Goal: Task Accomplishment & Management: Complete application form

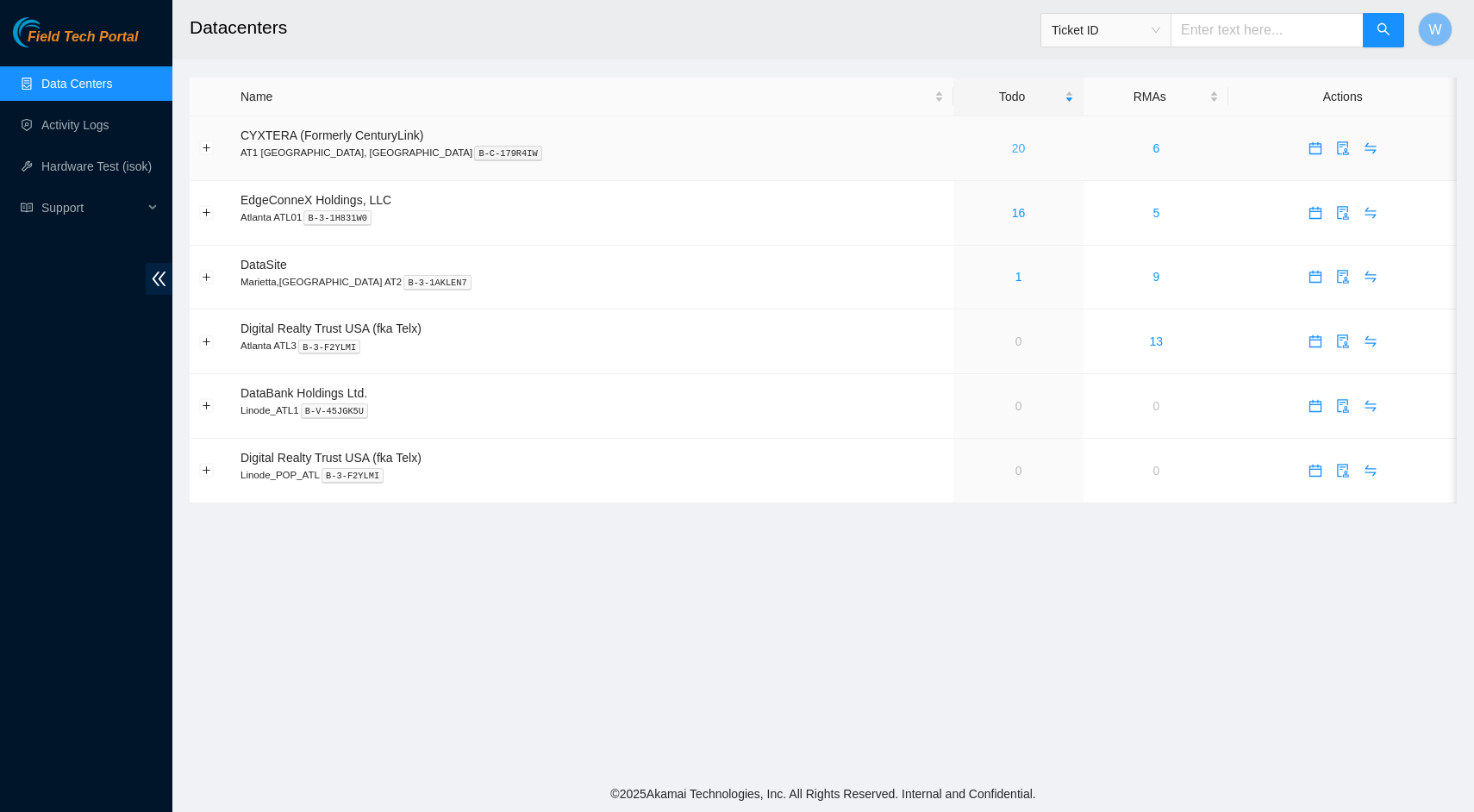
click at [1012, 148] on link "20" at bounding box center [1018, 148] width 14 height 14
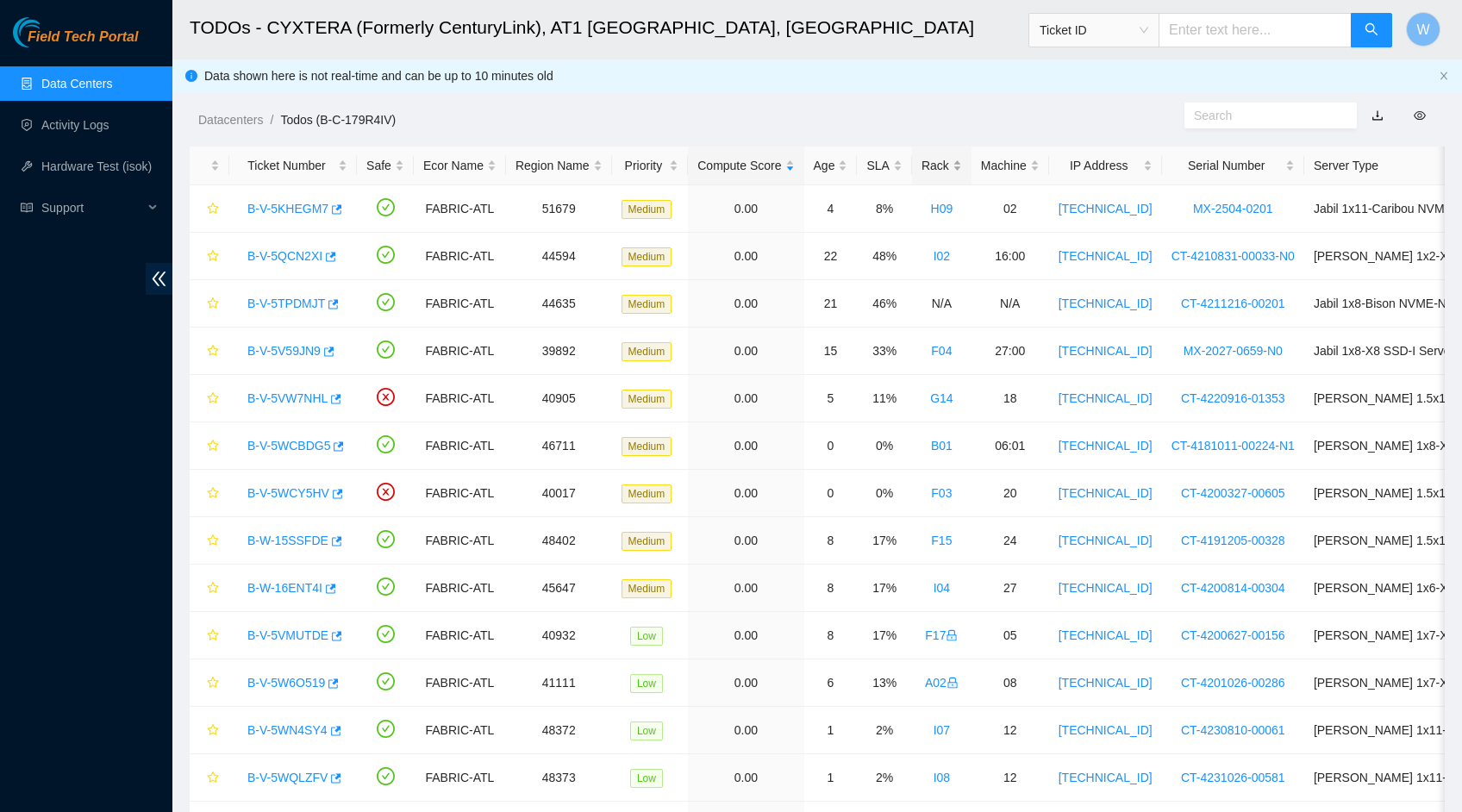
click at [956, 161] on div "Rack" at bounding box center [942, 165] width 41 height 19
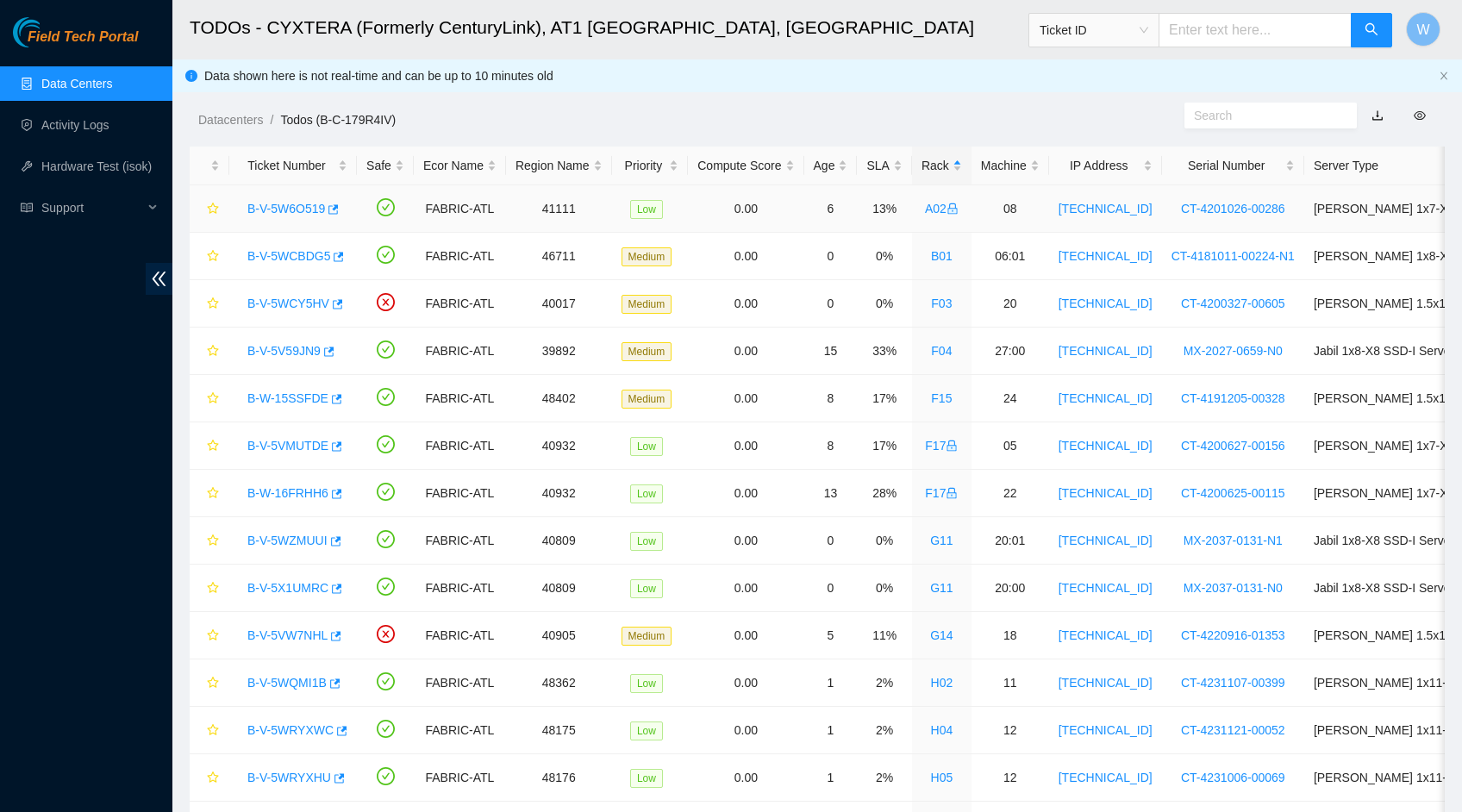
click at [302, 207] on link "B-V-5W6O519" at bounding box center [286, 208] width 78 height 14
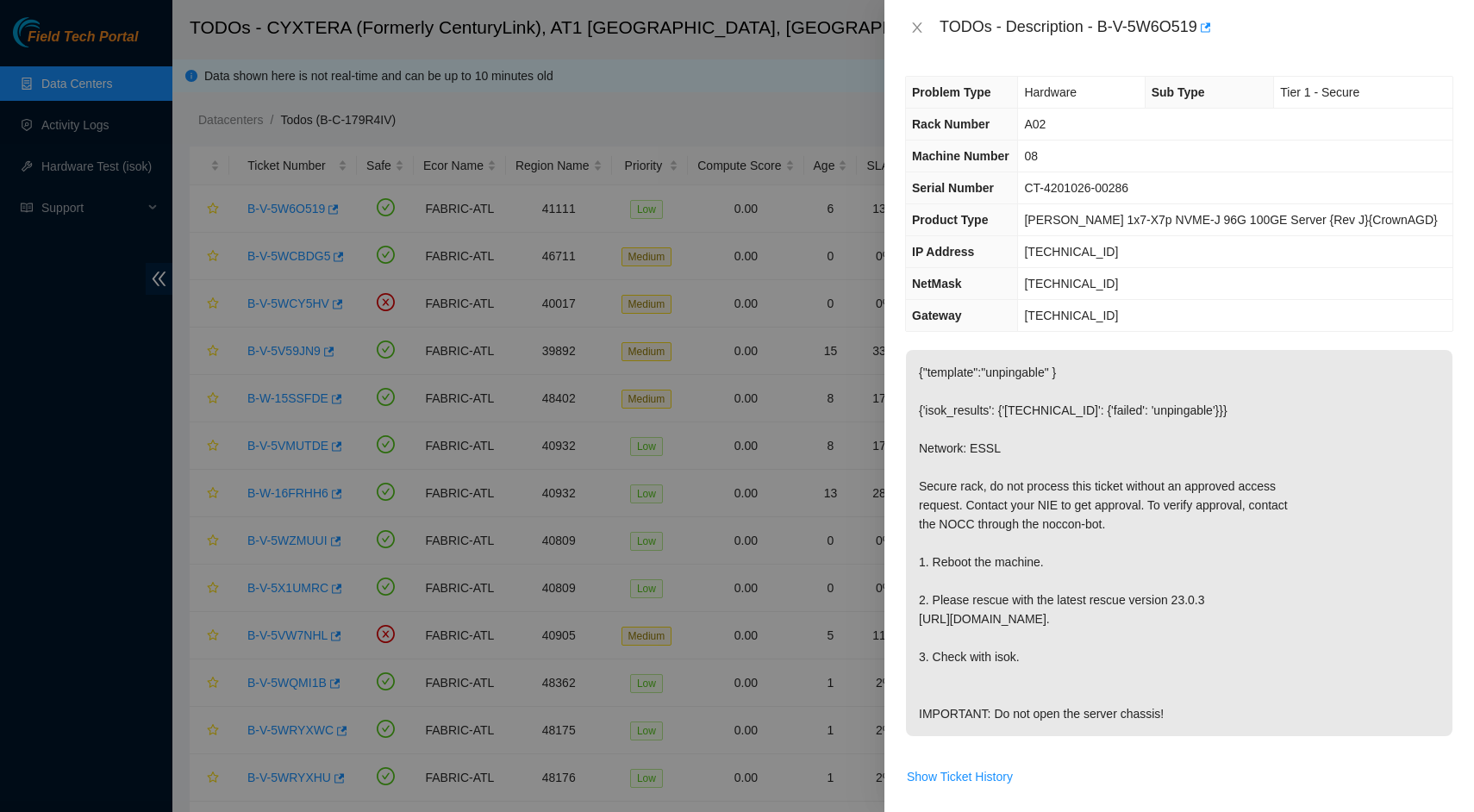
click at [828, 446] on div at bounding box center [737, 406] width 1474 height 812
click at [917, 26] on icon "close" at bounding box center [917, 28] width 14 height 14
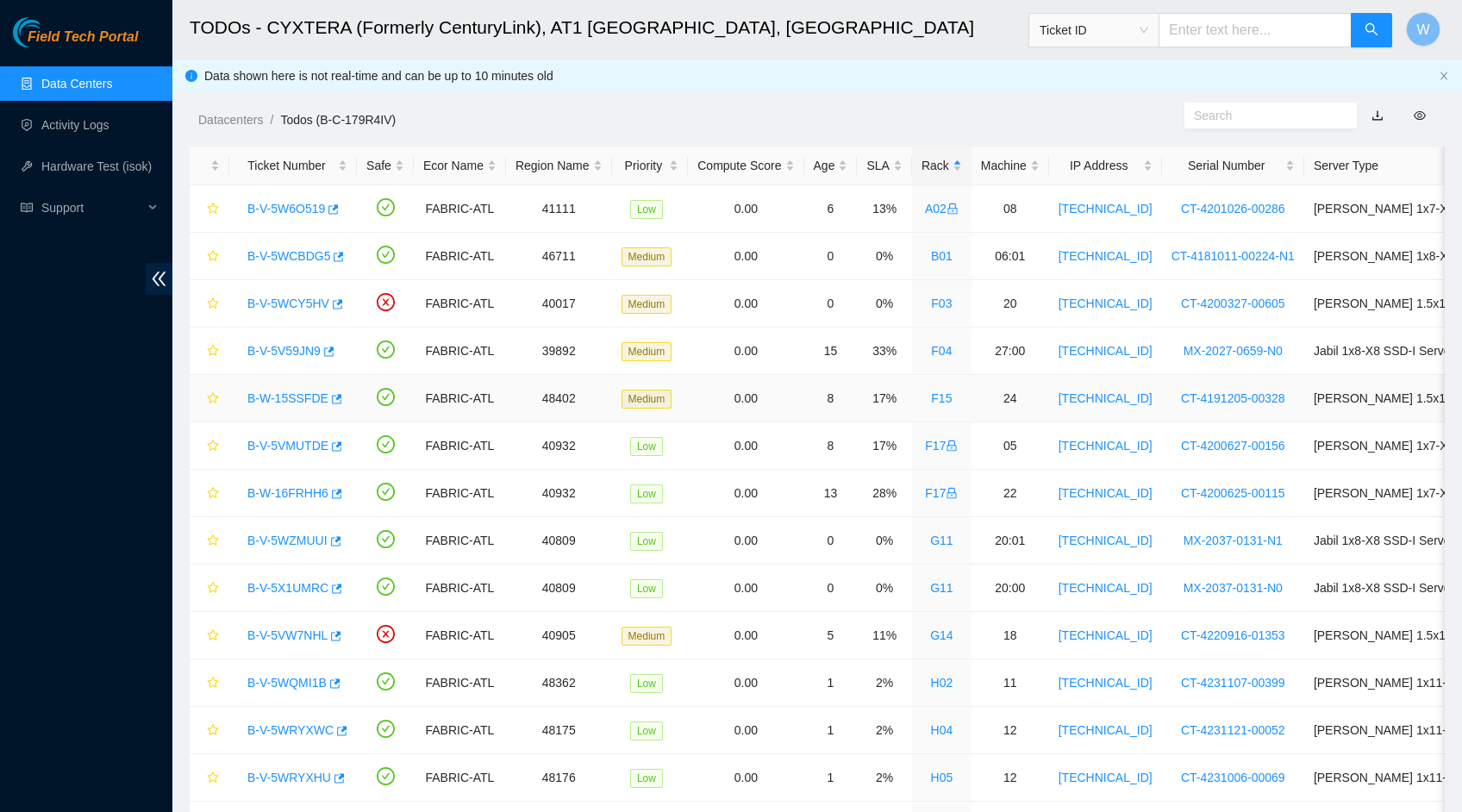
click at [697, 394] on td "0.00" at bounding box center [745, 398] width 115 height 48
click at [80, 126] on link "Activity Logs" at bounding box center [76, 125] width 68 height 14
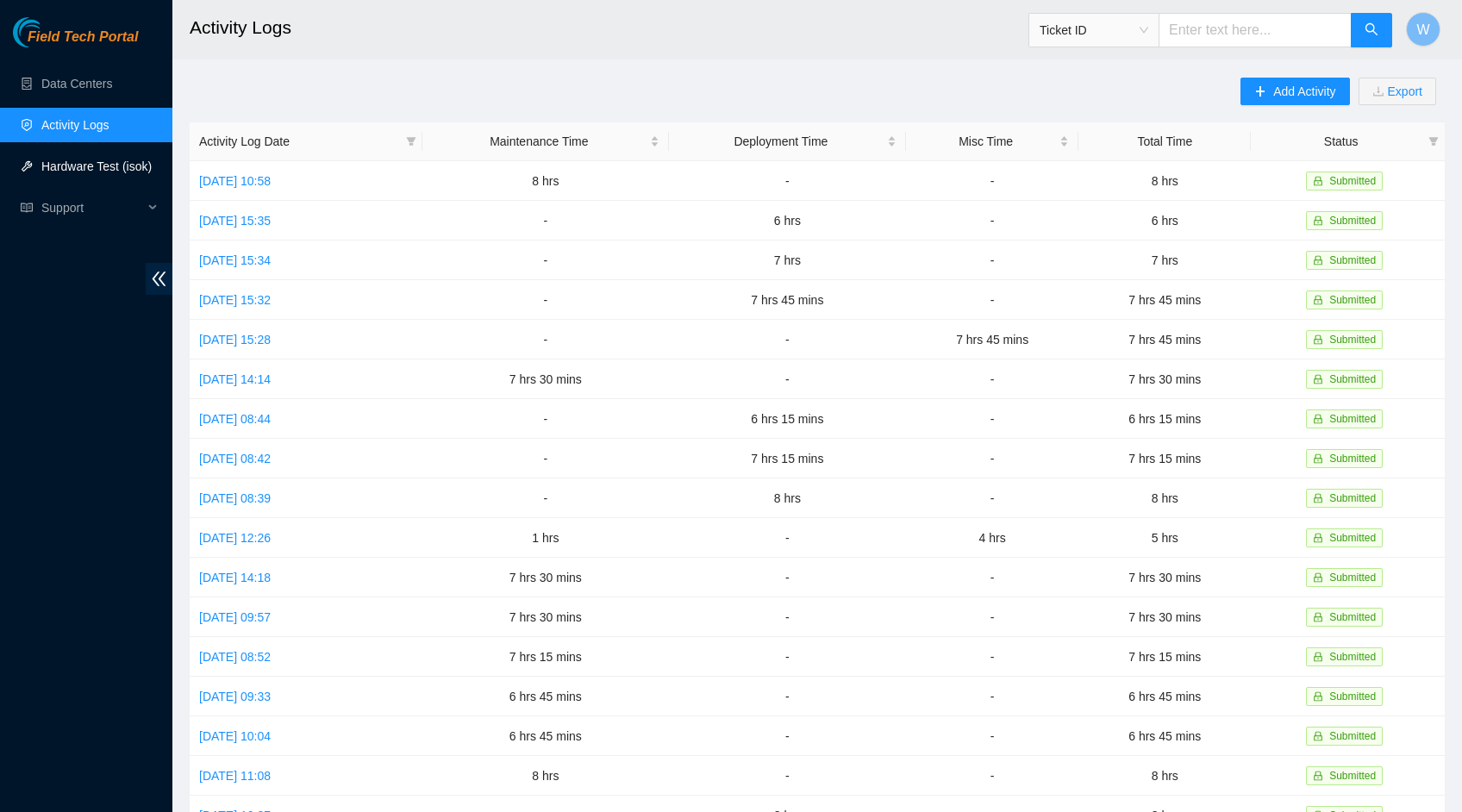
click at [78, 169] on link "Hardware Test (isok)" at bounding box center [97, 166] width 110 height 14
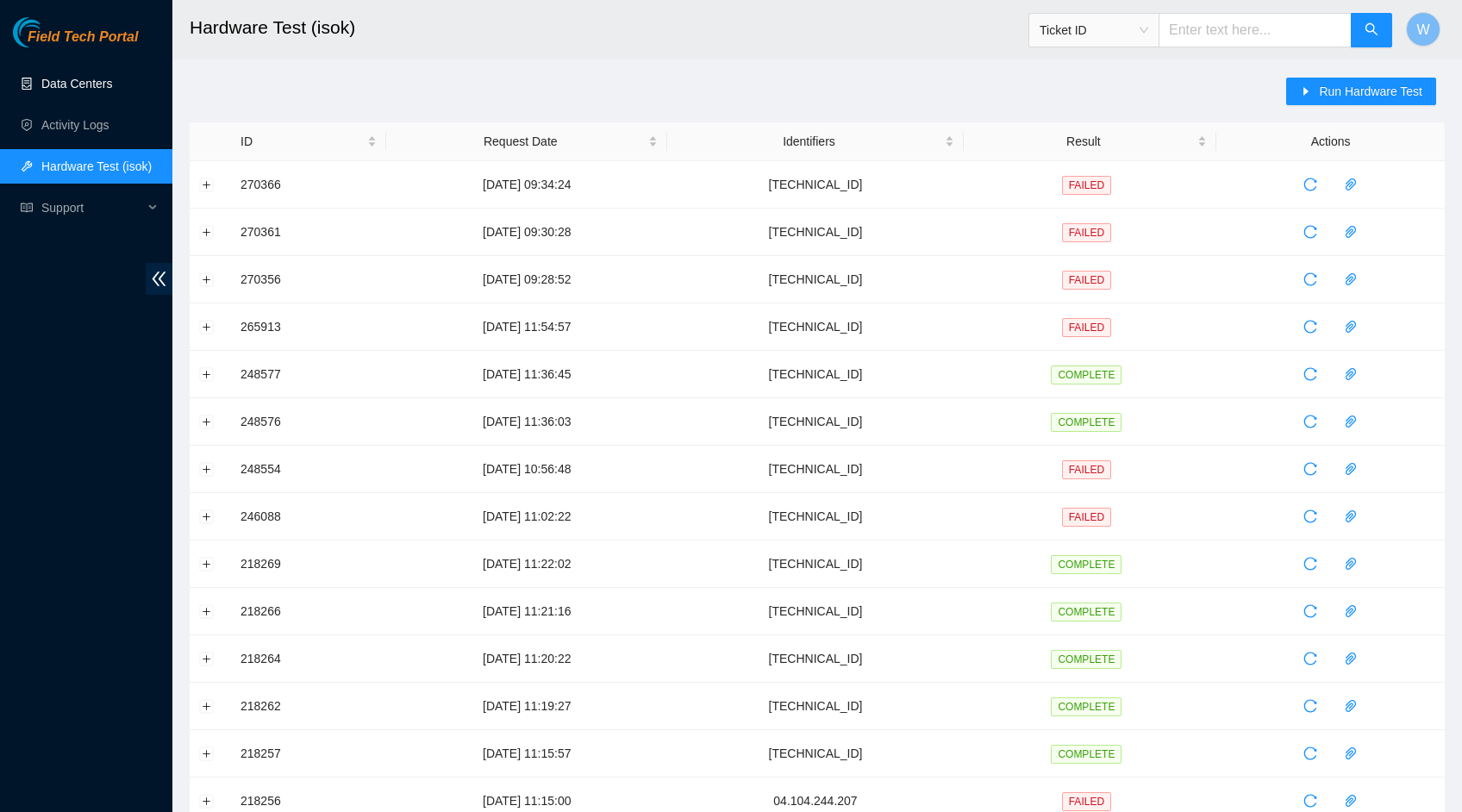
click at [78, 90] on link "Data Centers" at bounding box center [77, 84] width 70 height 14
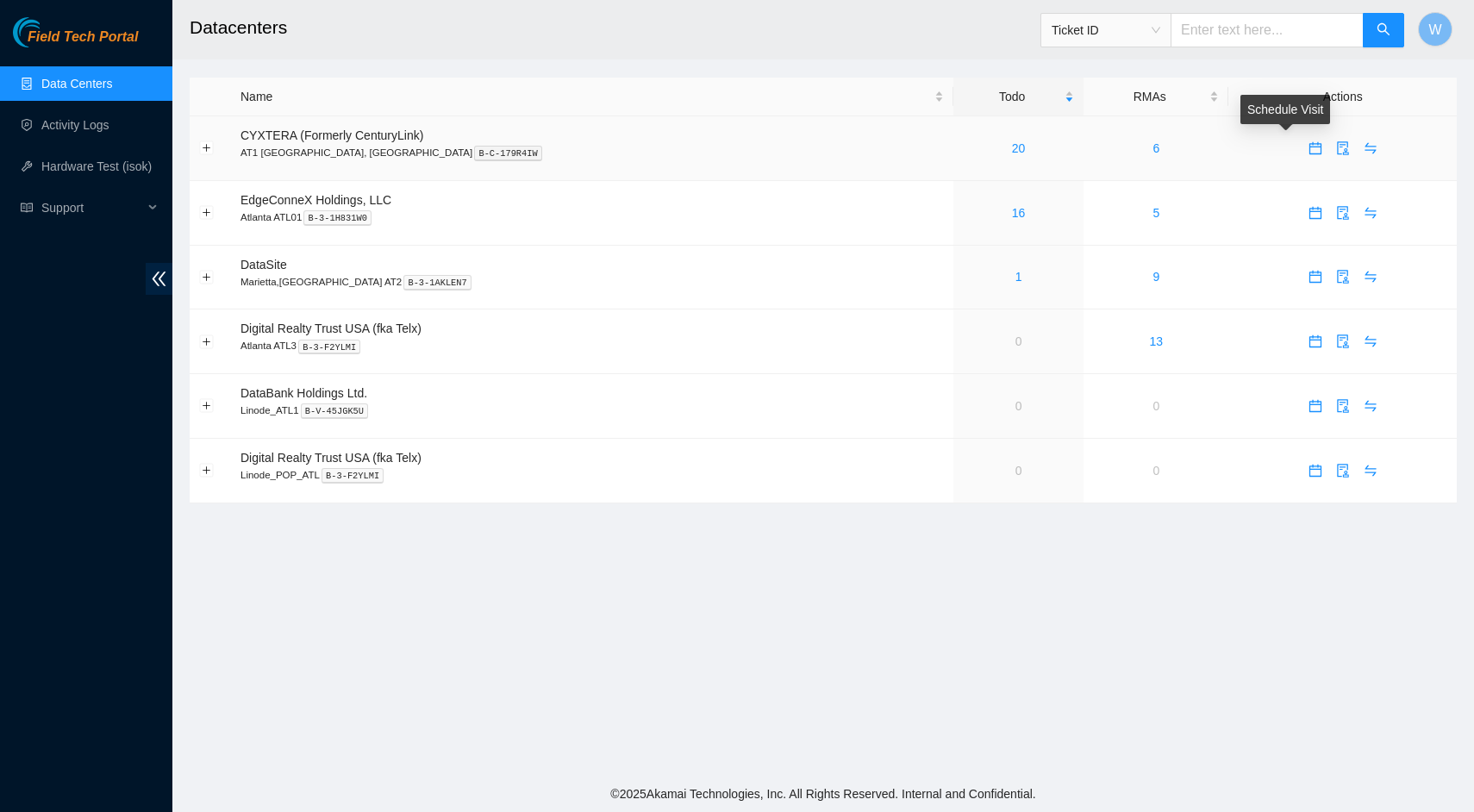
click at [1309, 150] on icon "calendar" at bounding box center [1315, 148] width 14 height 14
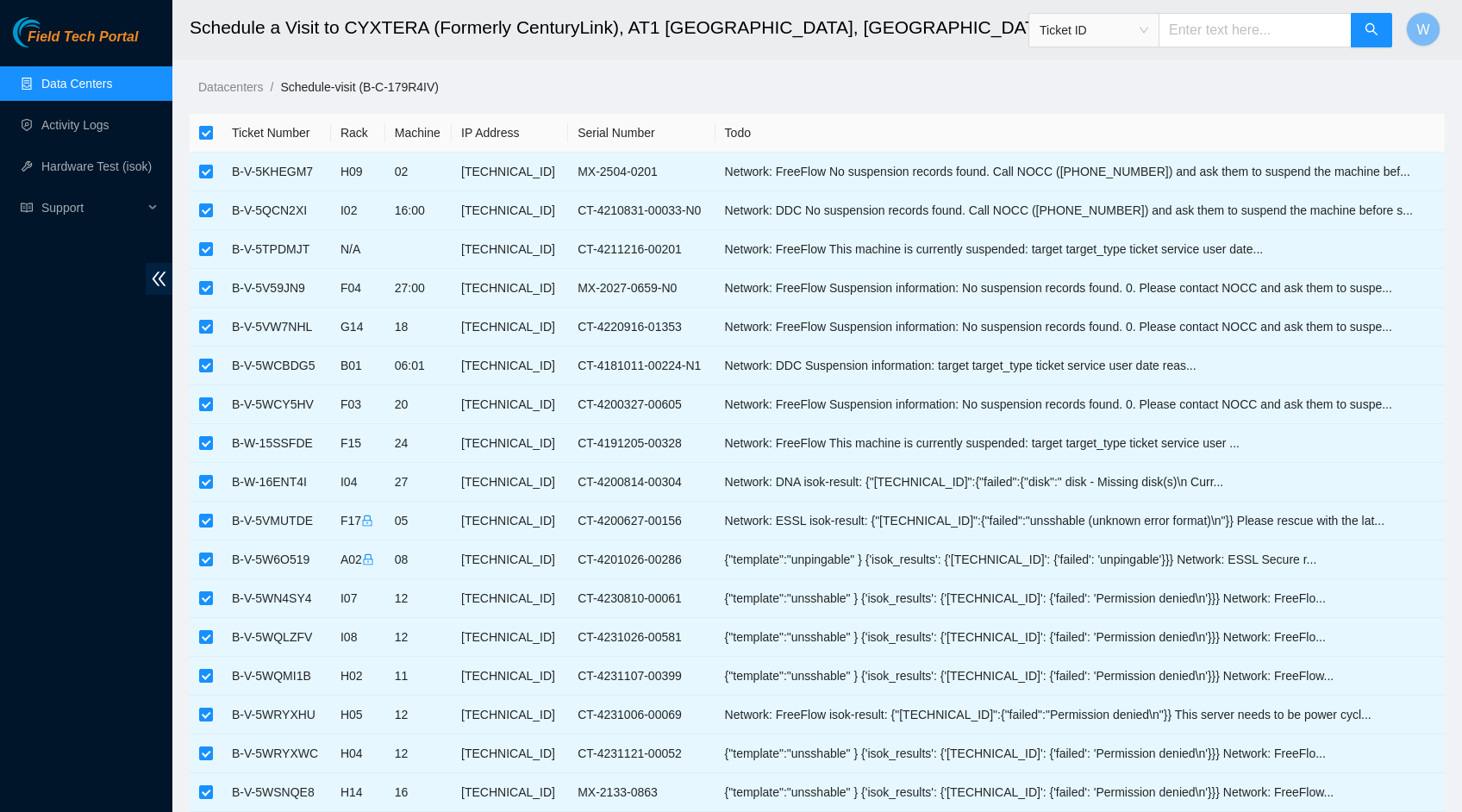
click at [204, 135] on input "checkbox" at bounding box center [205, 132] width 14 height 14
checkbox input "false"
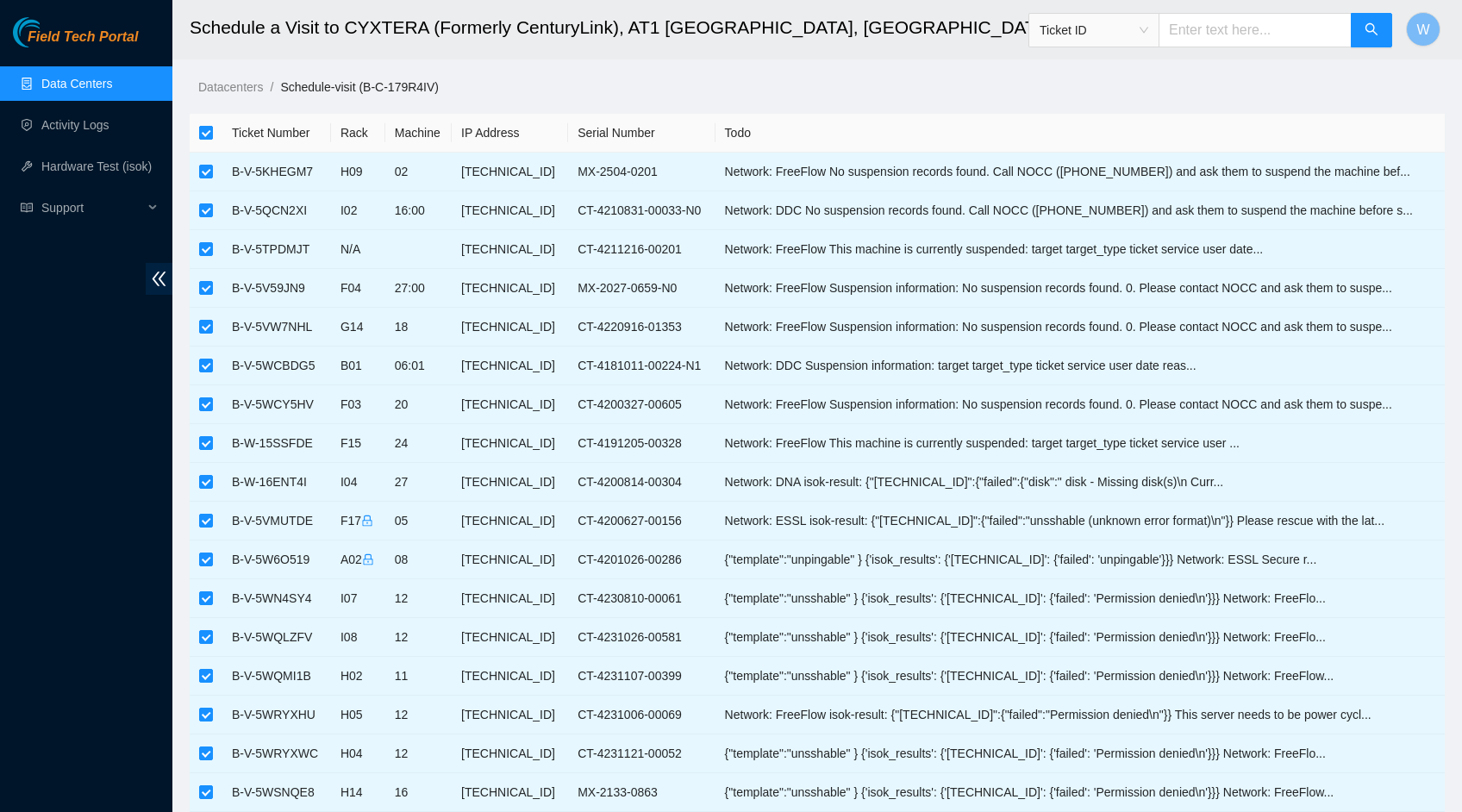
checkbox input "false"
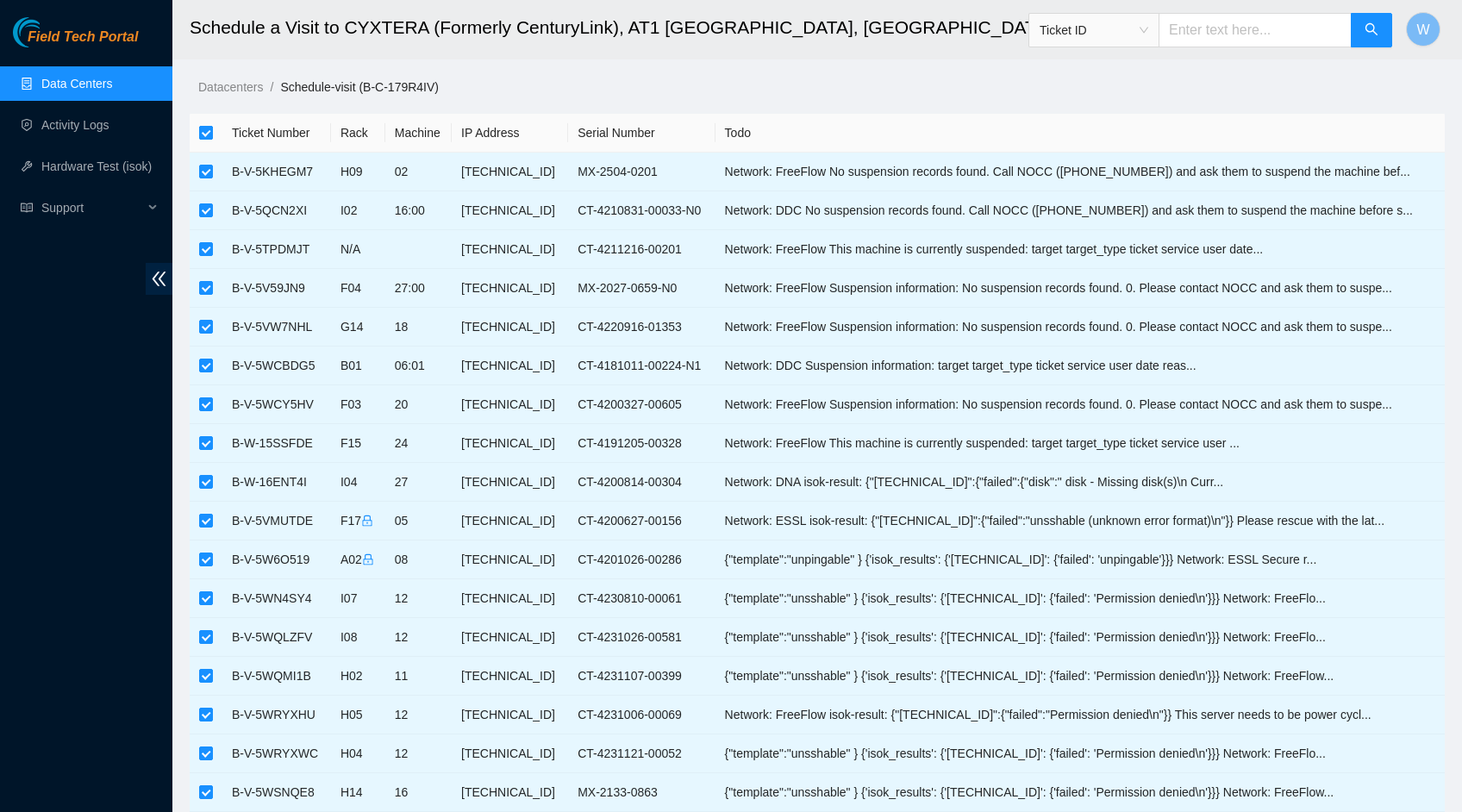
checkbox input "false"
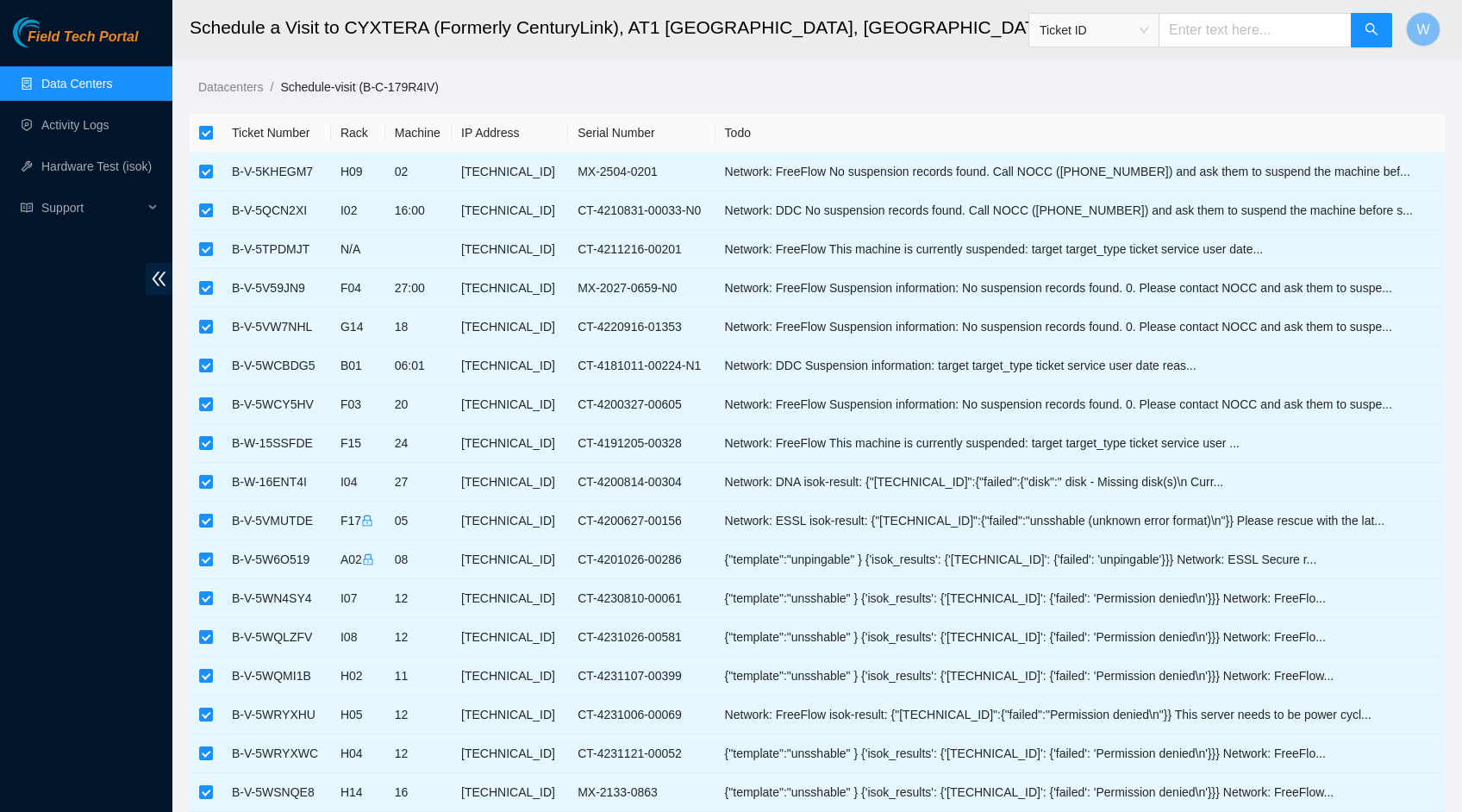
checkbox input "false"
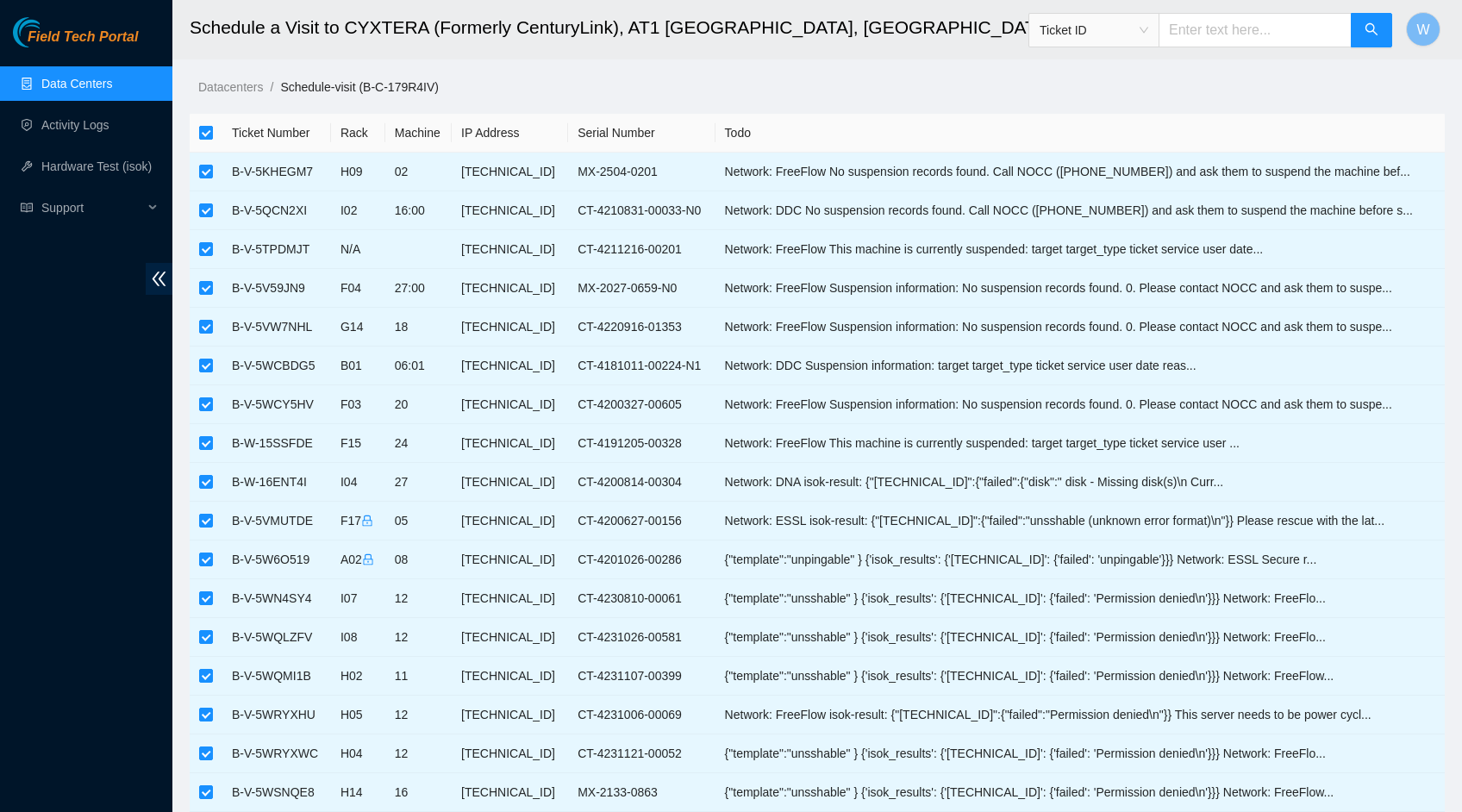
checkbox input "false"
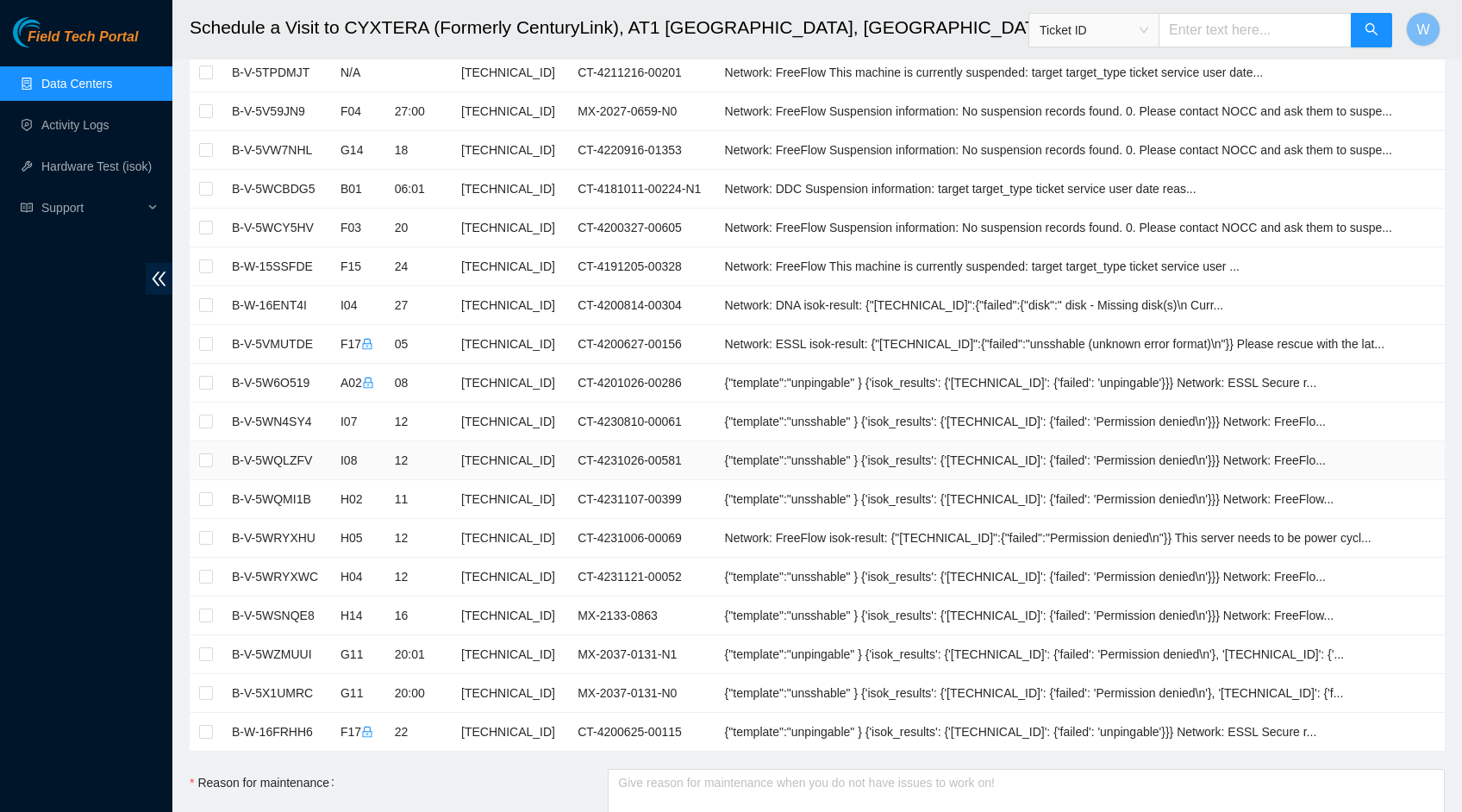
scroll to position [169, 0]
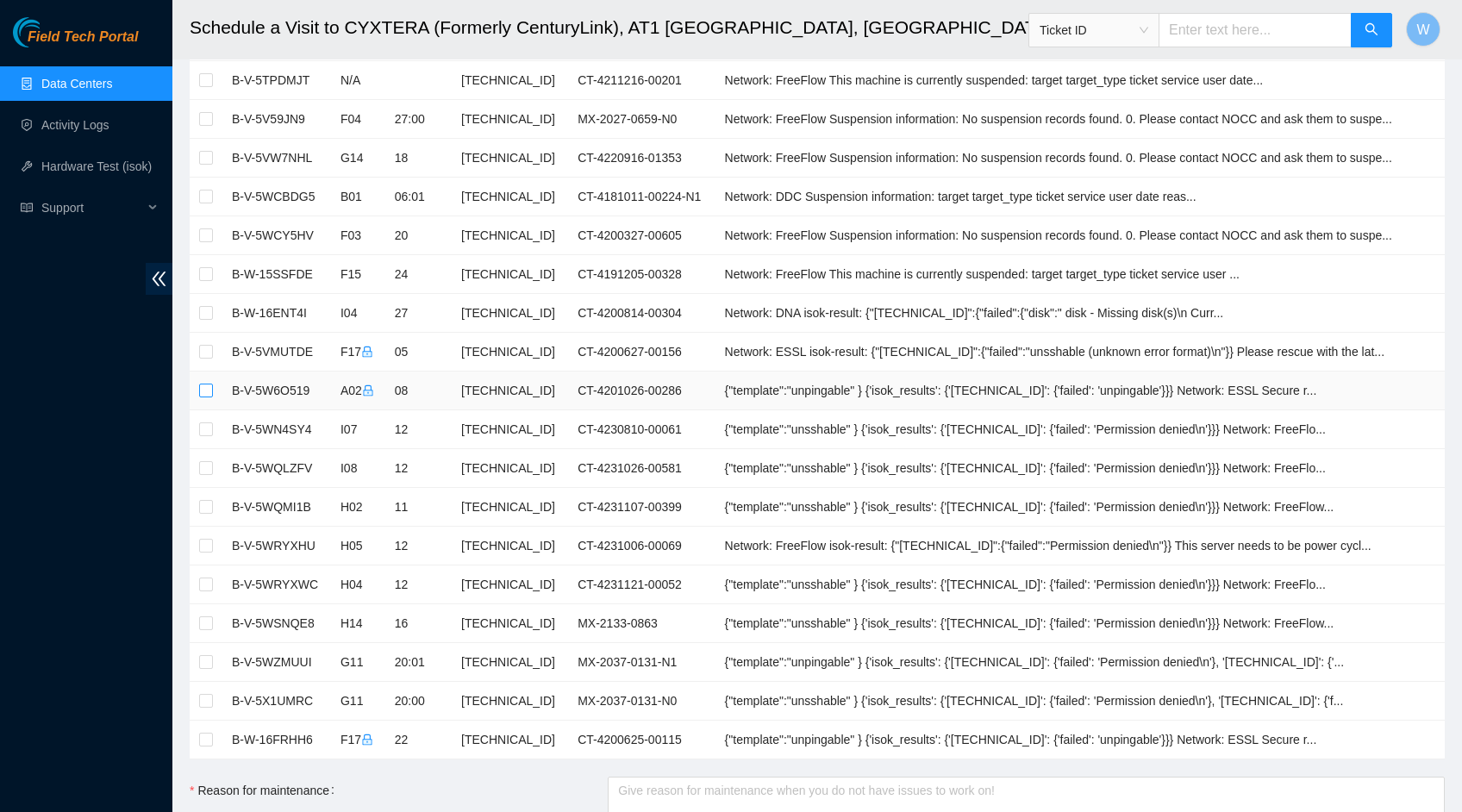
click at [206, 393] on input "checkbox" at bounding box center [205, 390] width 14 height 14
checkbox input "true"
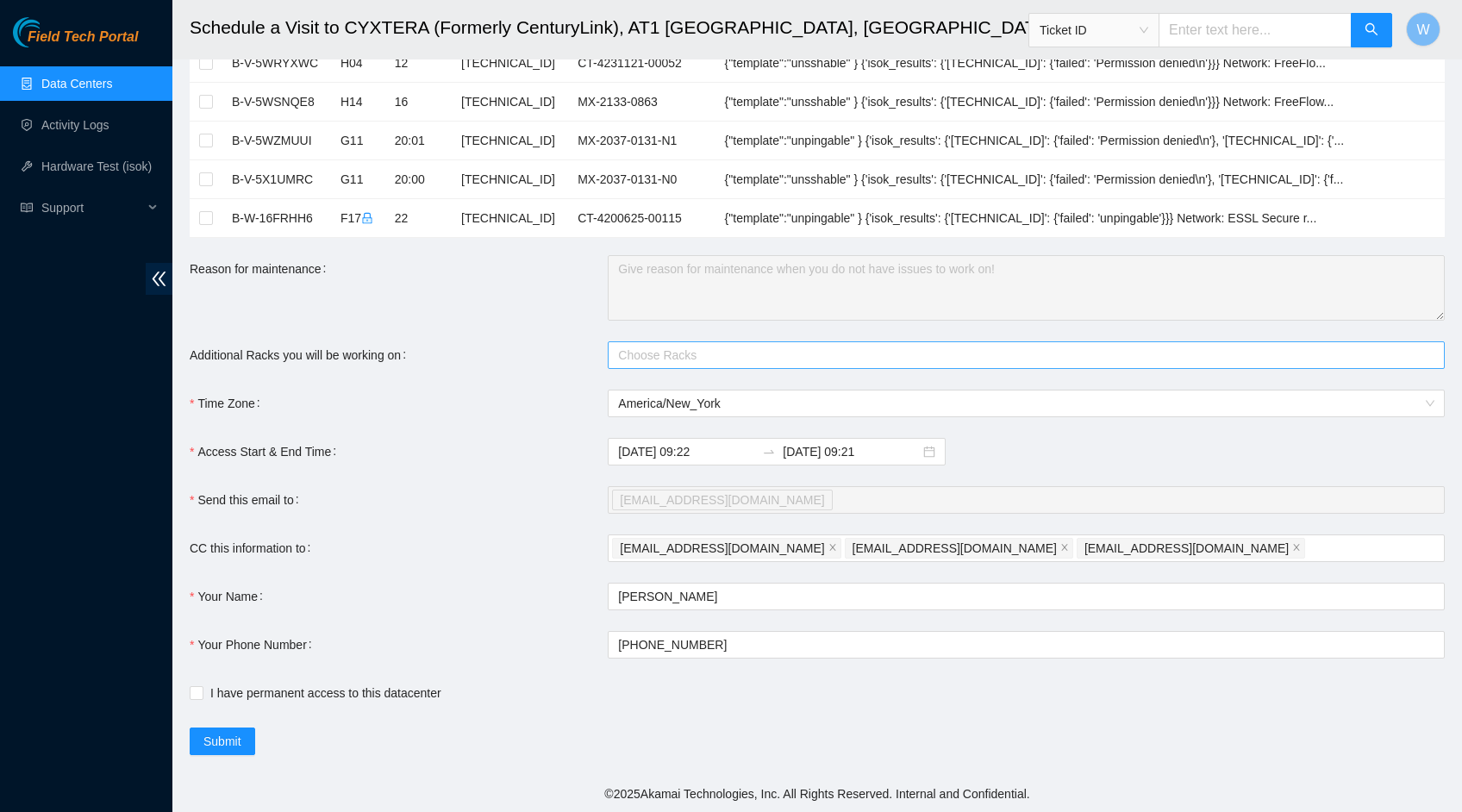
scroll to position [690, 0]
click at [848, 461] on div "[DATE] 09:22 [DATE] 09:21" at bounding box center [776, 451] width 338 height 28
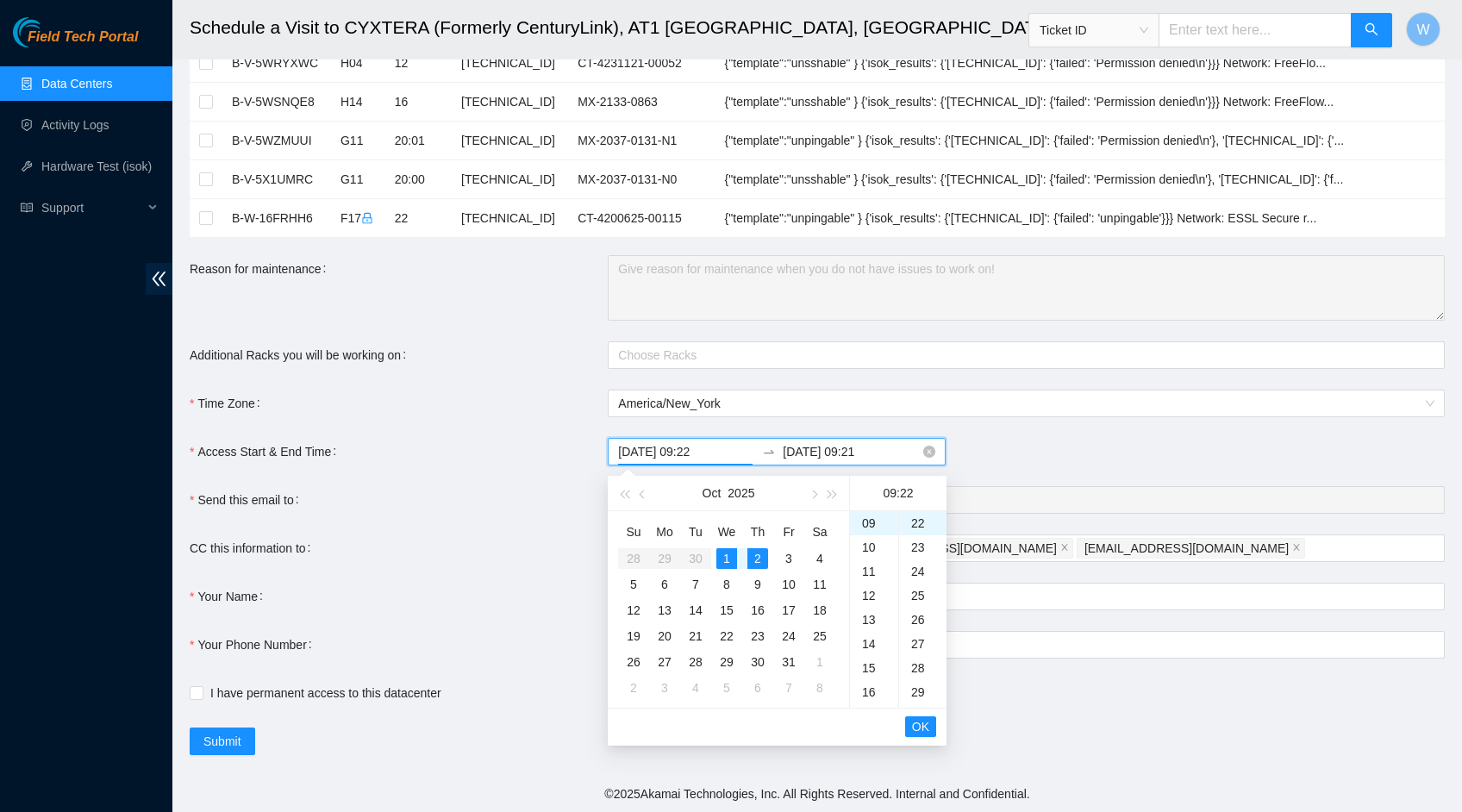
click at [838, 447] on input "[DATE] 09:21" at bounding box center [851, 452] width 137 height 19
click at [731, 556] on div "1" at bounding box center [727, 558] width 21 height 21
click at [871, 561] on div "20" at bounding box center [874, 561] width 49 height 24
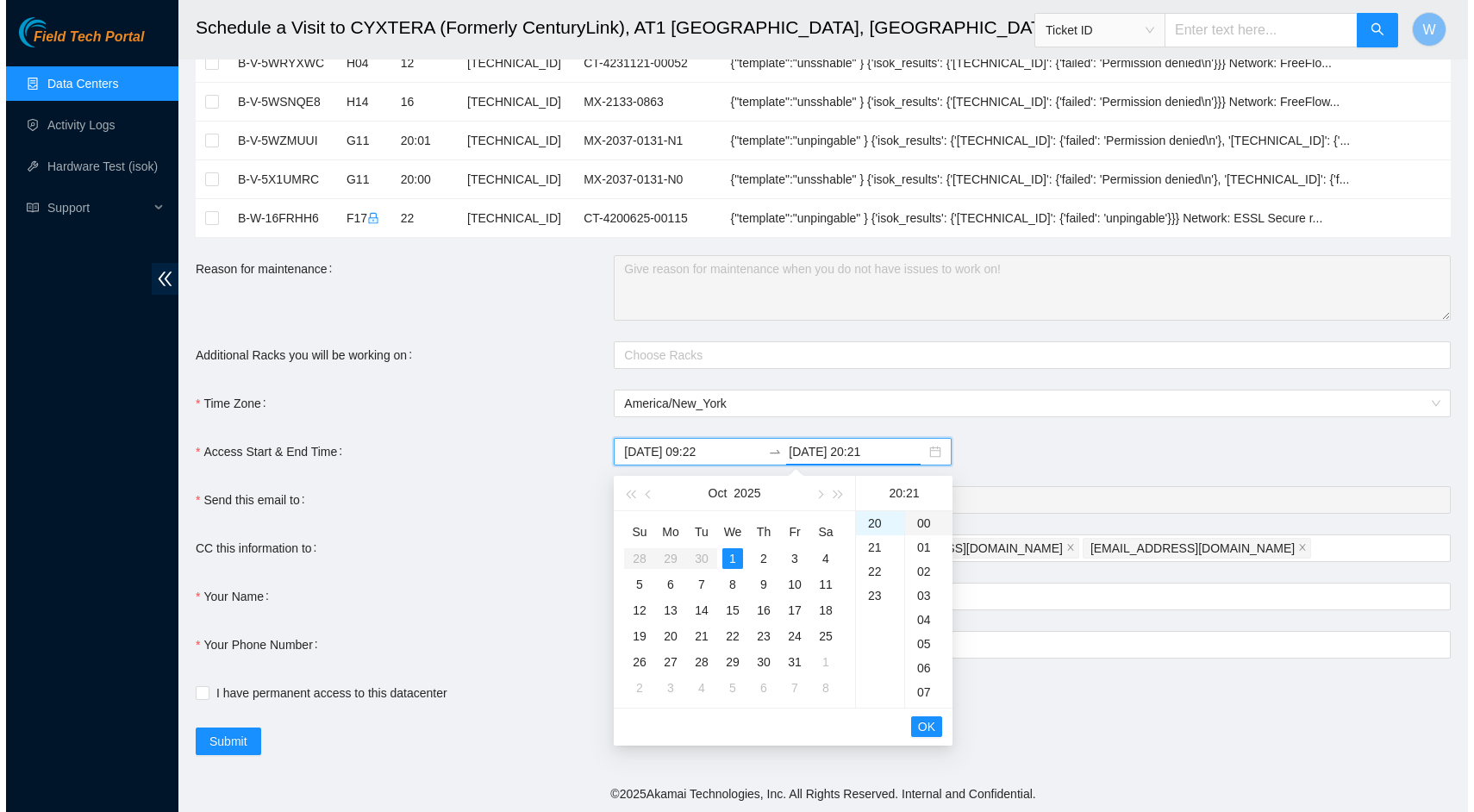
scroll to position [0, 0]
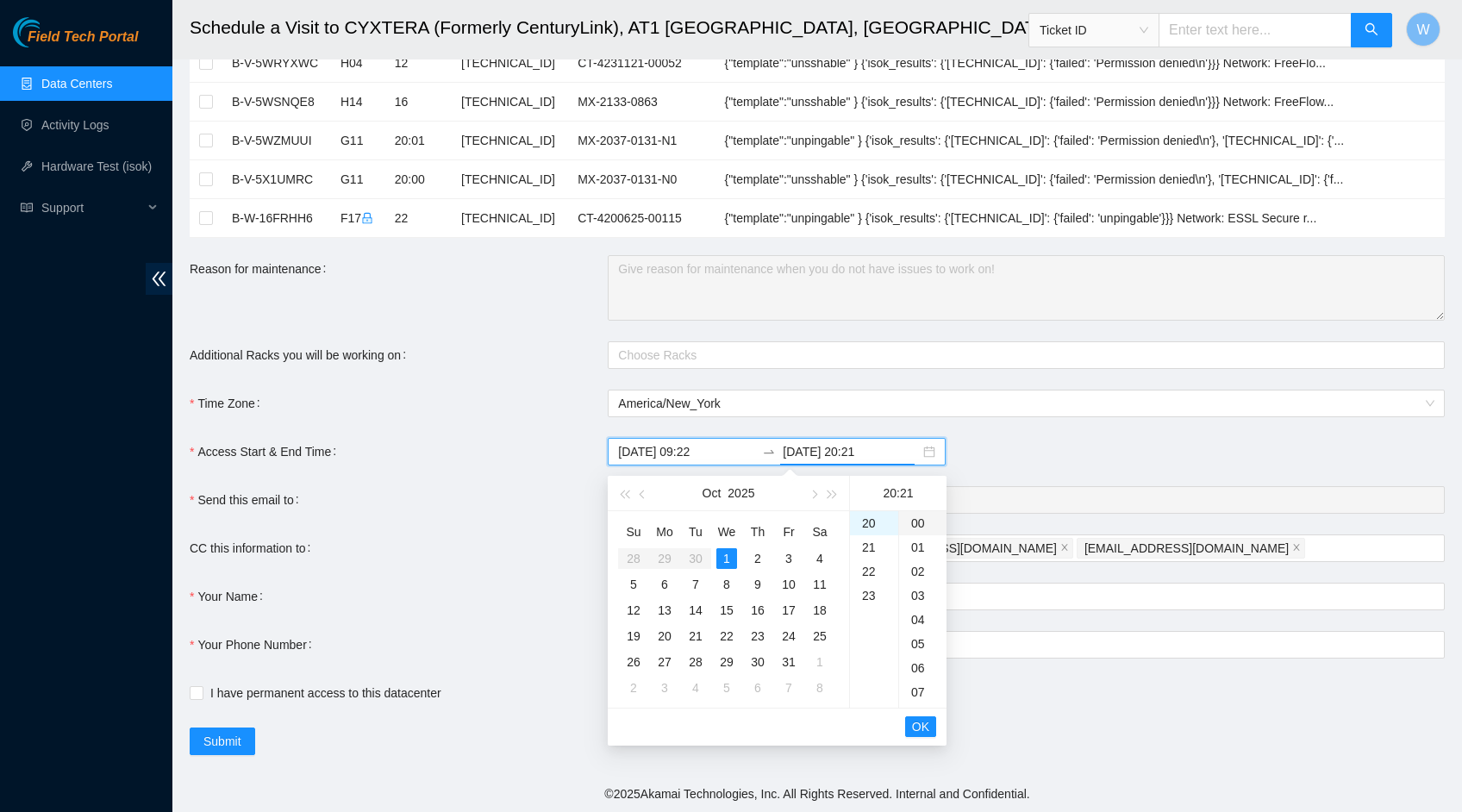
click at [919, 522] on div "00" at bounding box center [923, 522] width 48 height 24
type input "[DATE] 20:00"
click at [925, 732] on span "OK" at bounding box center [921, 726] width 17 height 19
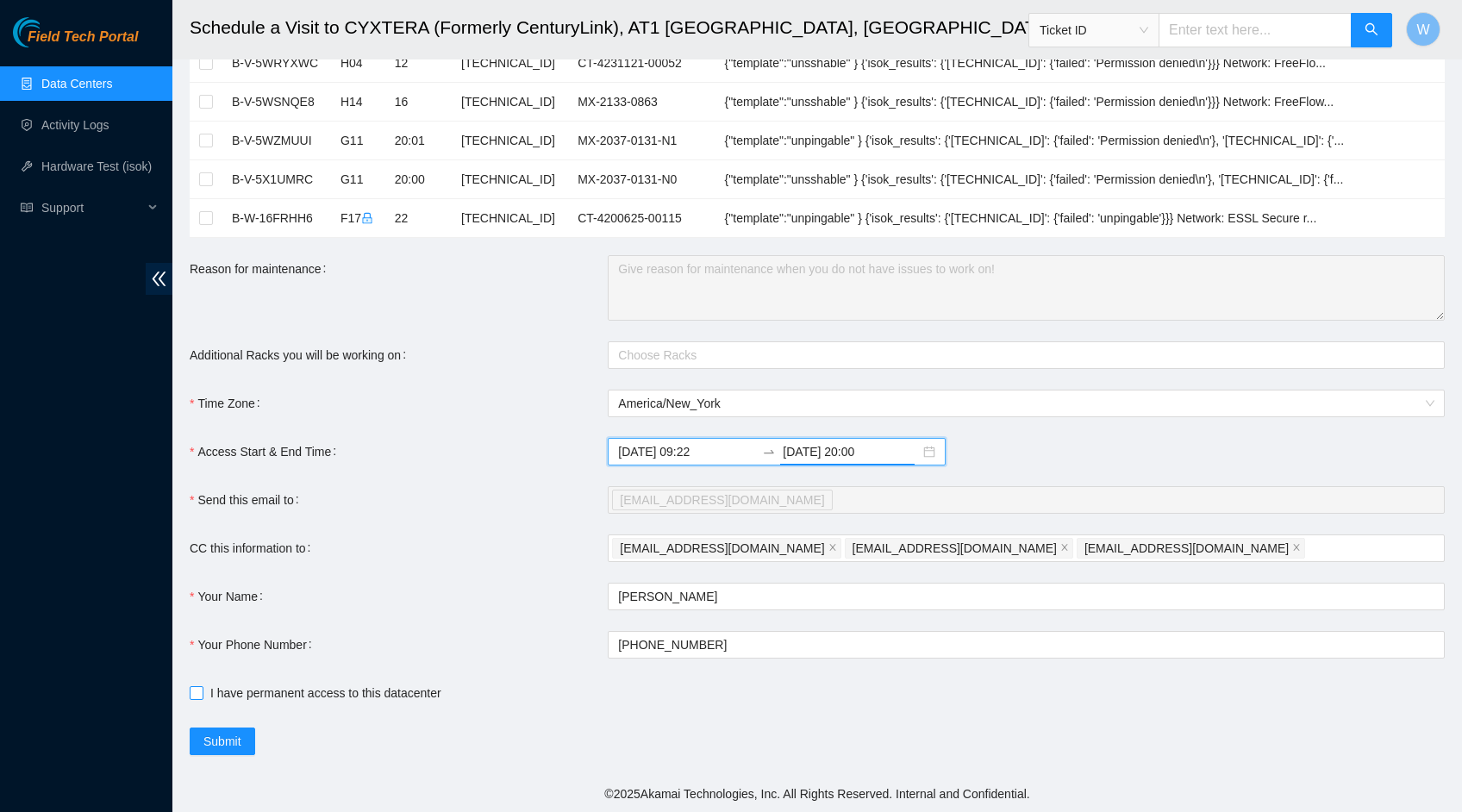
click at [197, 694] on input "I have permanent access to this datacenter" at bounding box center [195, 691] width 12 height 12
checkbox input "true"
click at [216, 729] on button "Submit" at bounding box center [222, 741] width 66 height 28
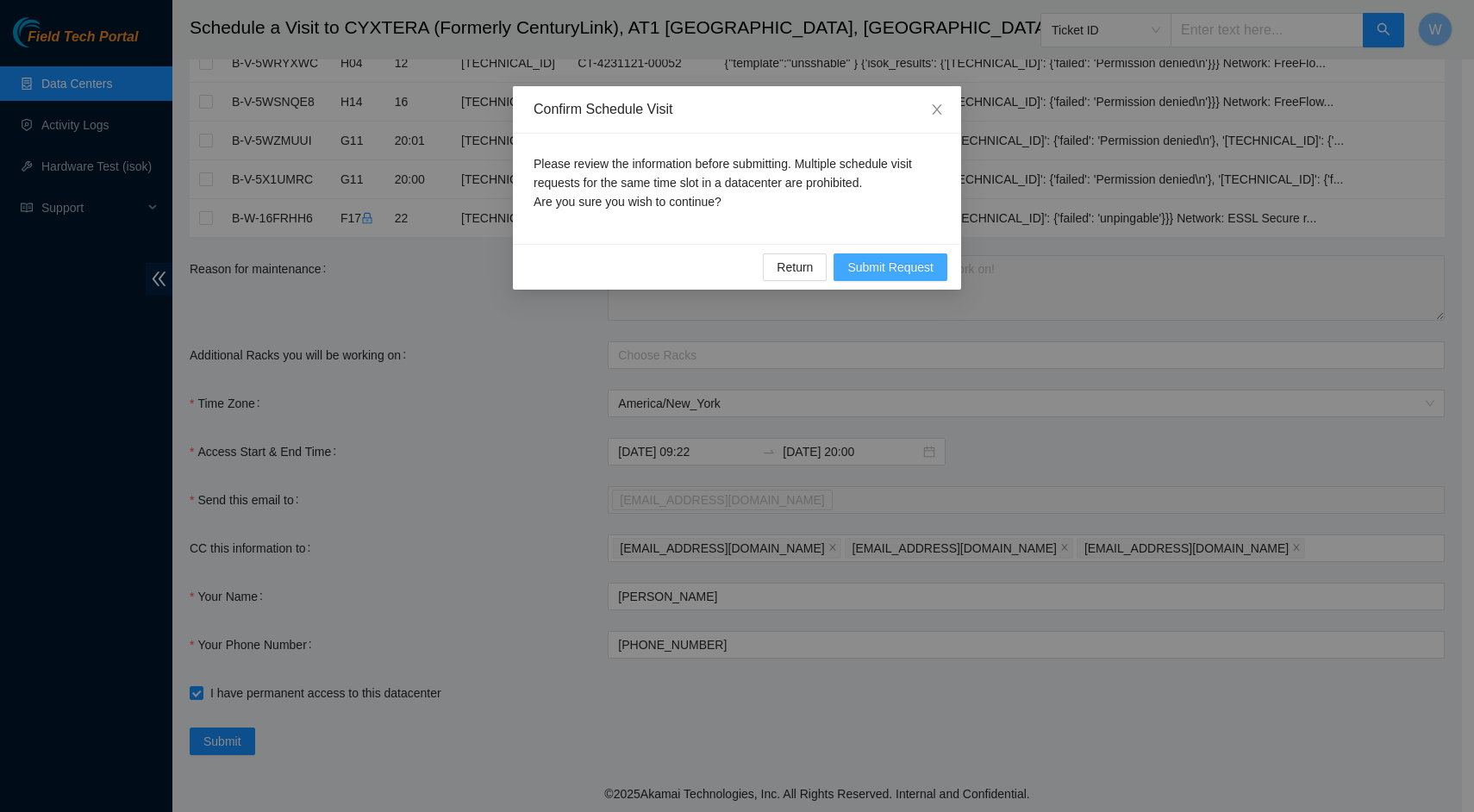
click at [885, 262] on span "Submit Request" at bounding box center [890, 267] width 87 height 19
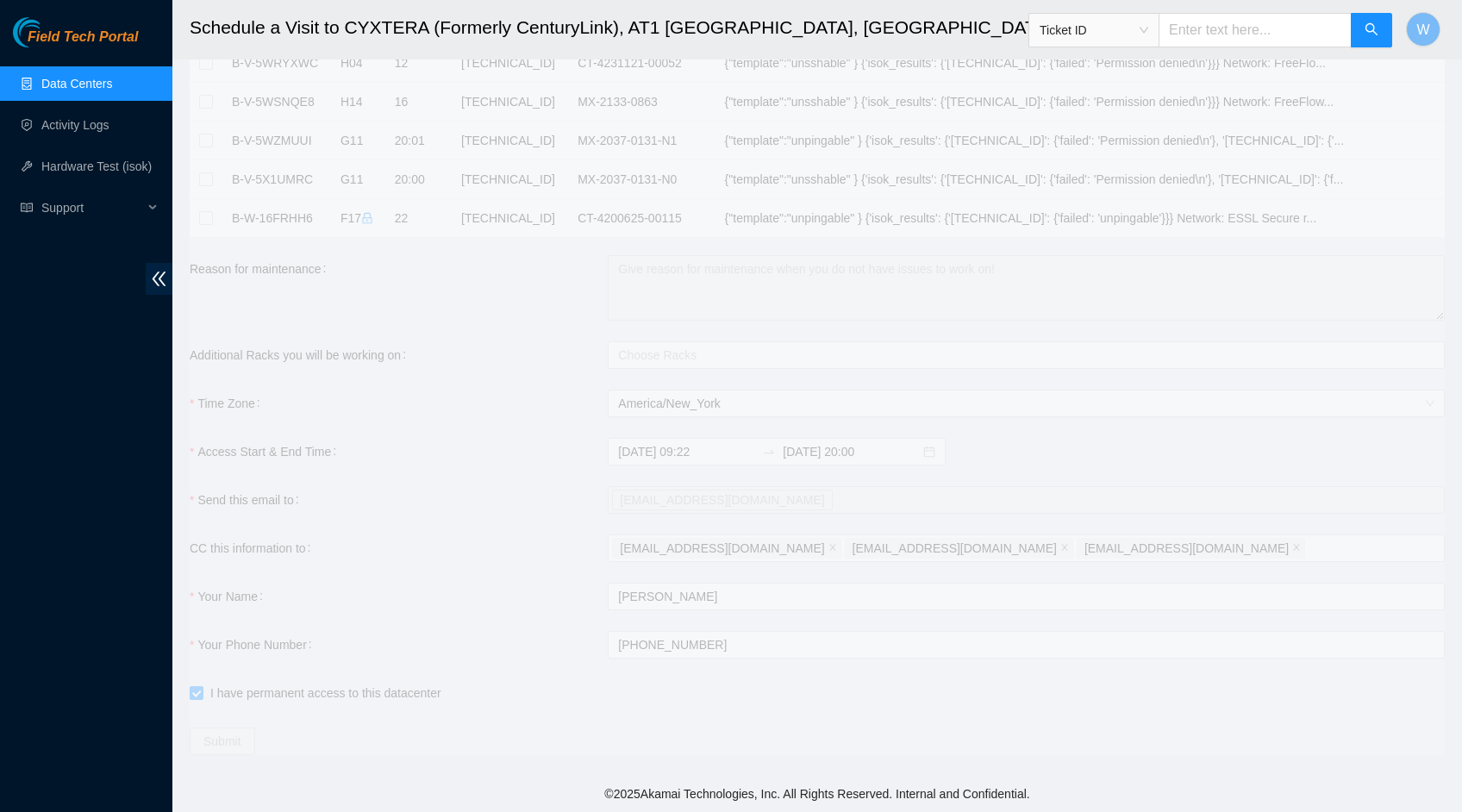
type input "[DATE] 09:23"
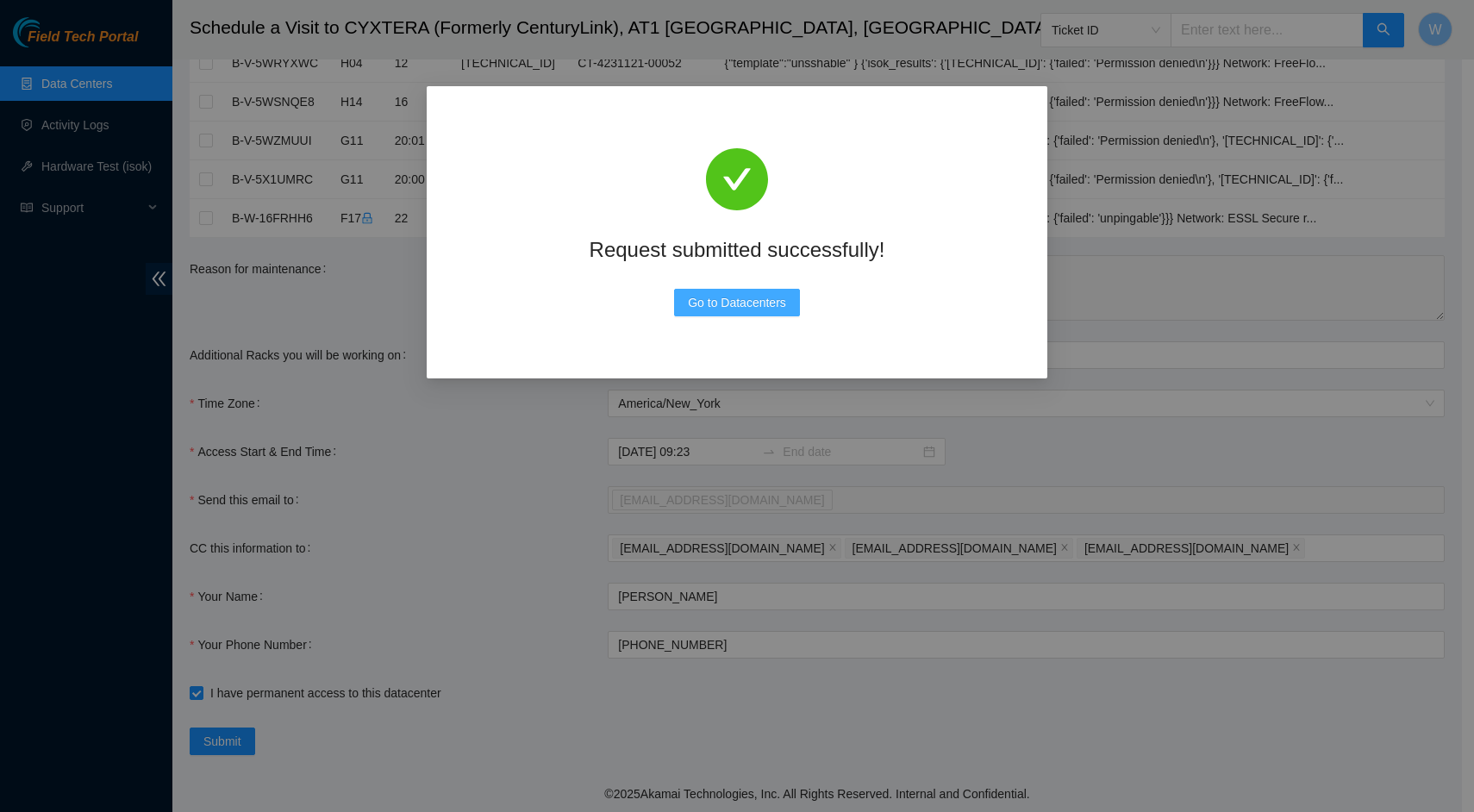
click at [725, 300] on span "Go to Datacenters" at bounding box center [736, 302] width 98 height 19
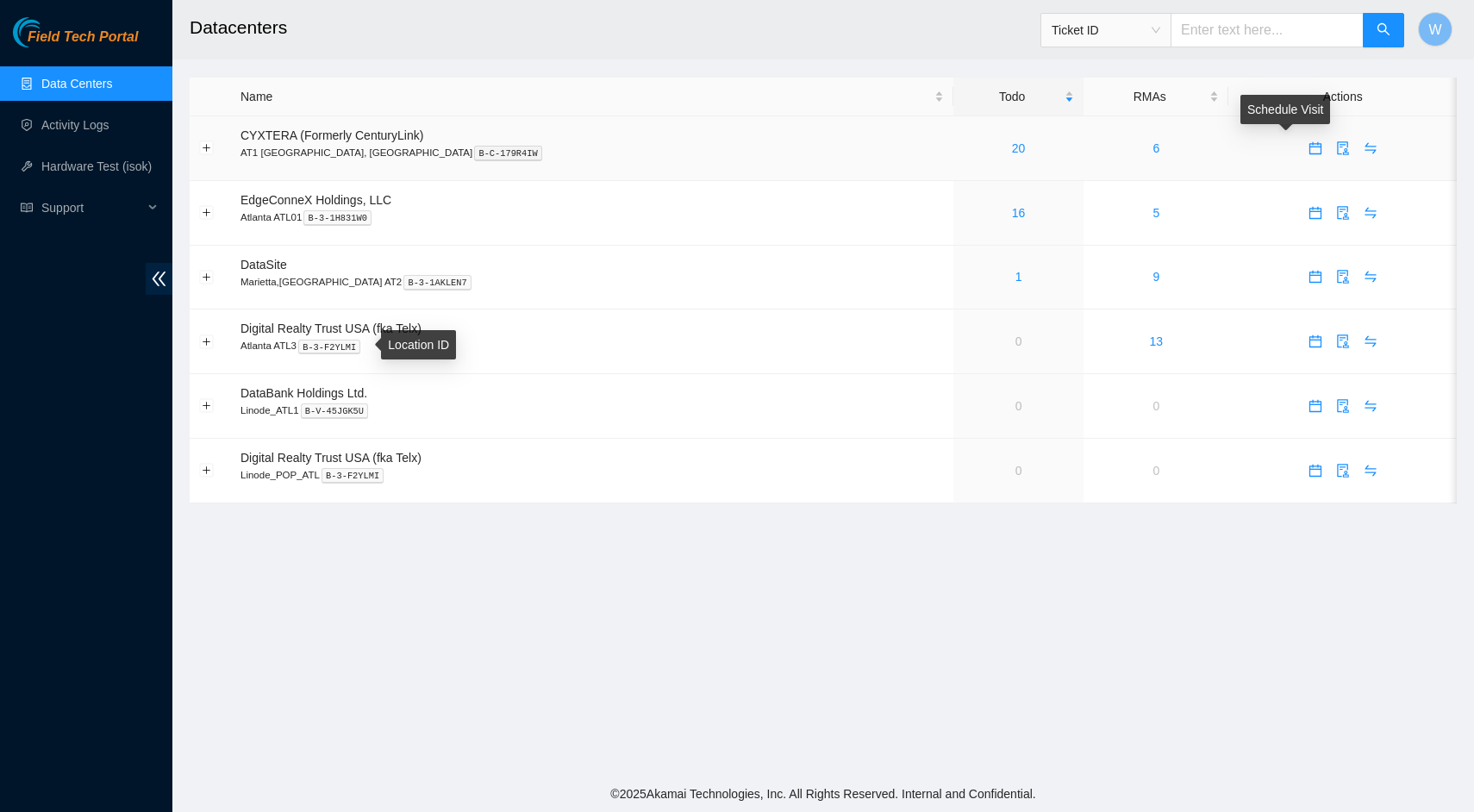
click at [1309, 151] on icon "calendar" at bounding box center [1315, 148] width 14 height 14
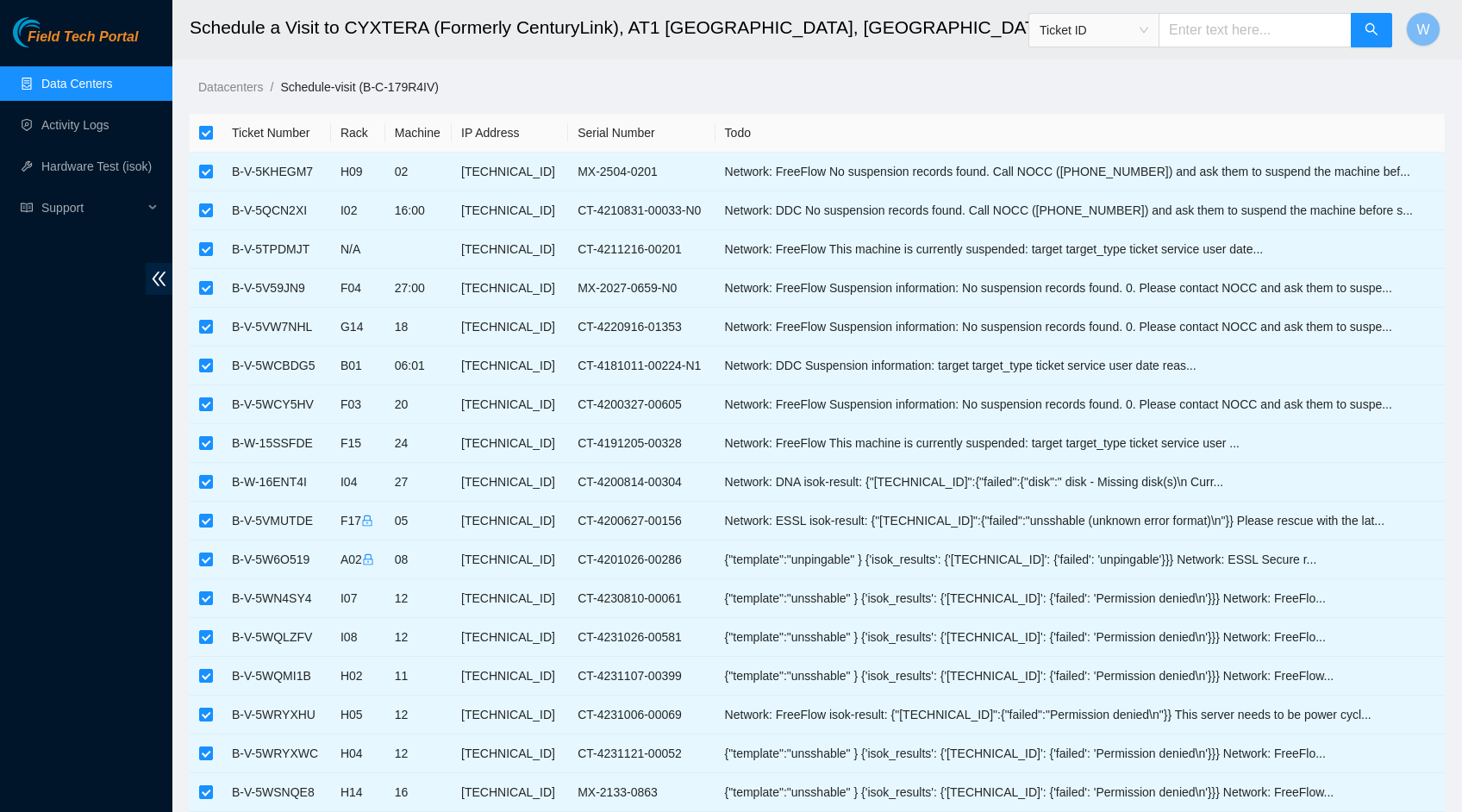
click at [205, 129] on input "checkbox" at bounding box center [205, 132] width 14 height 14
checkbox input "false"
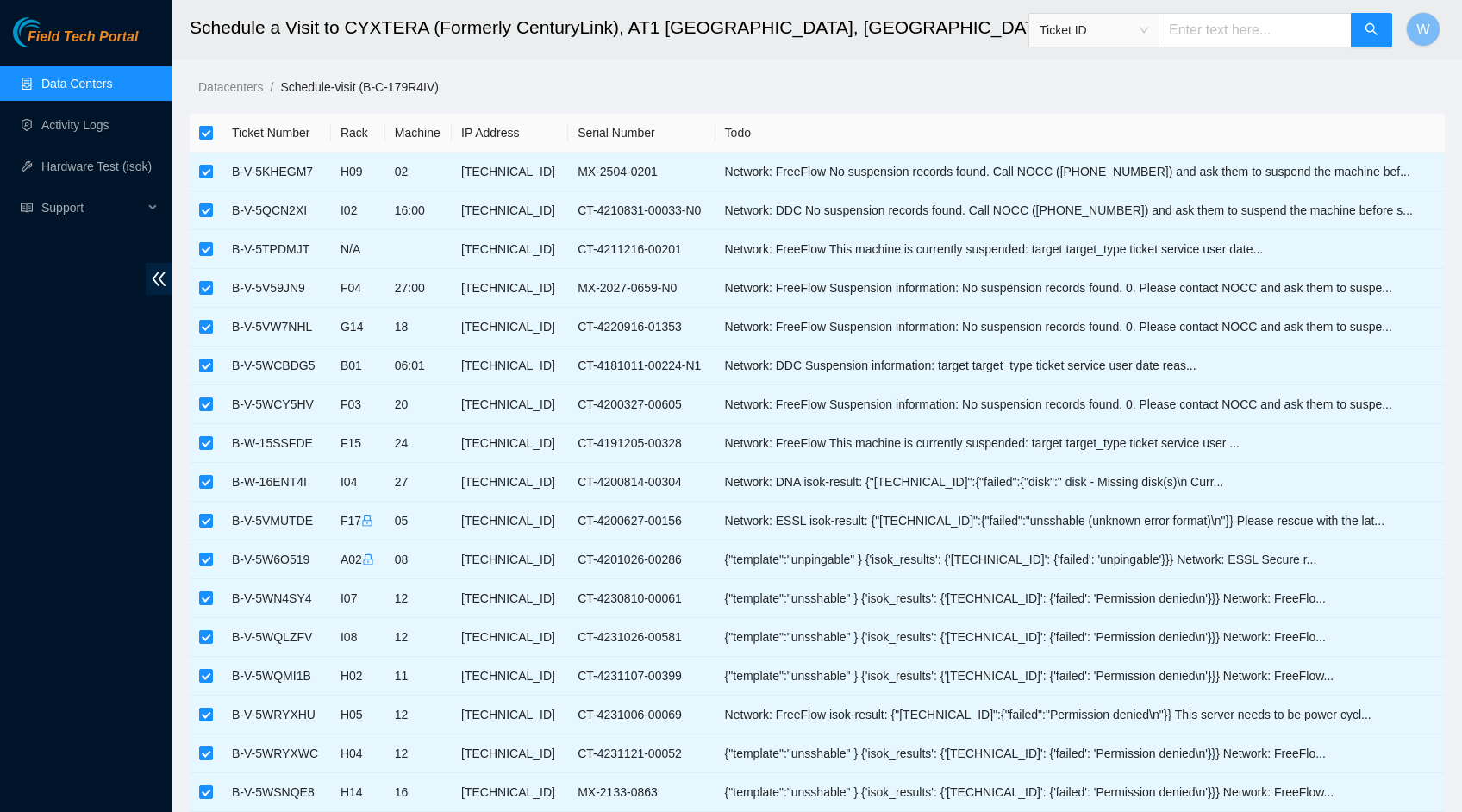
checkbox input "false"
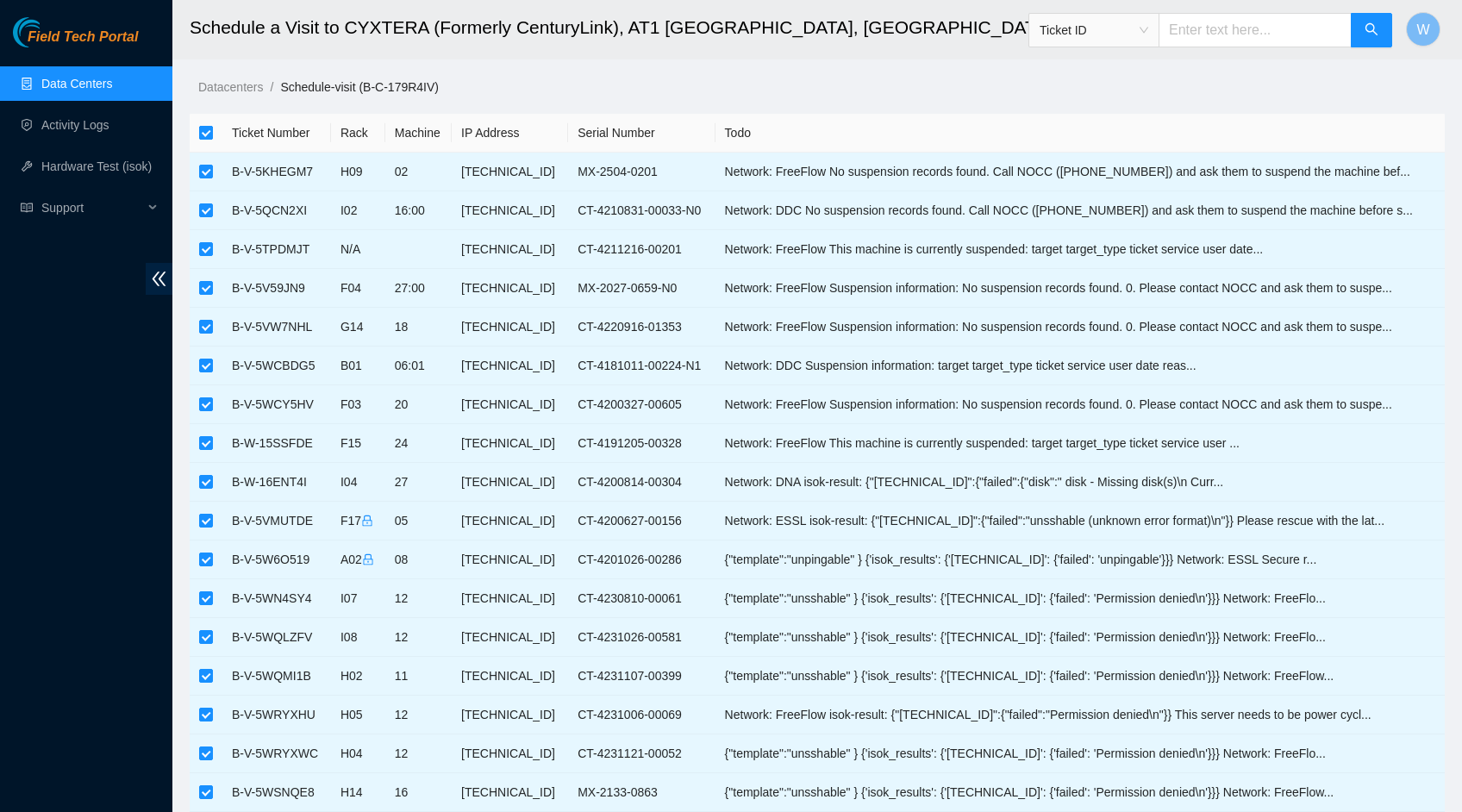
checkbox input "false"
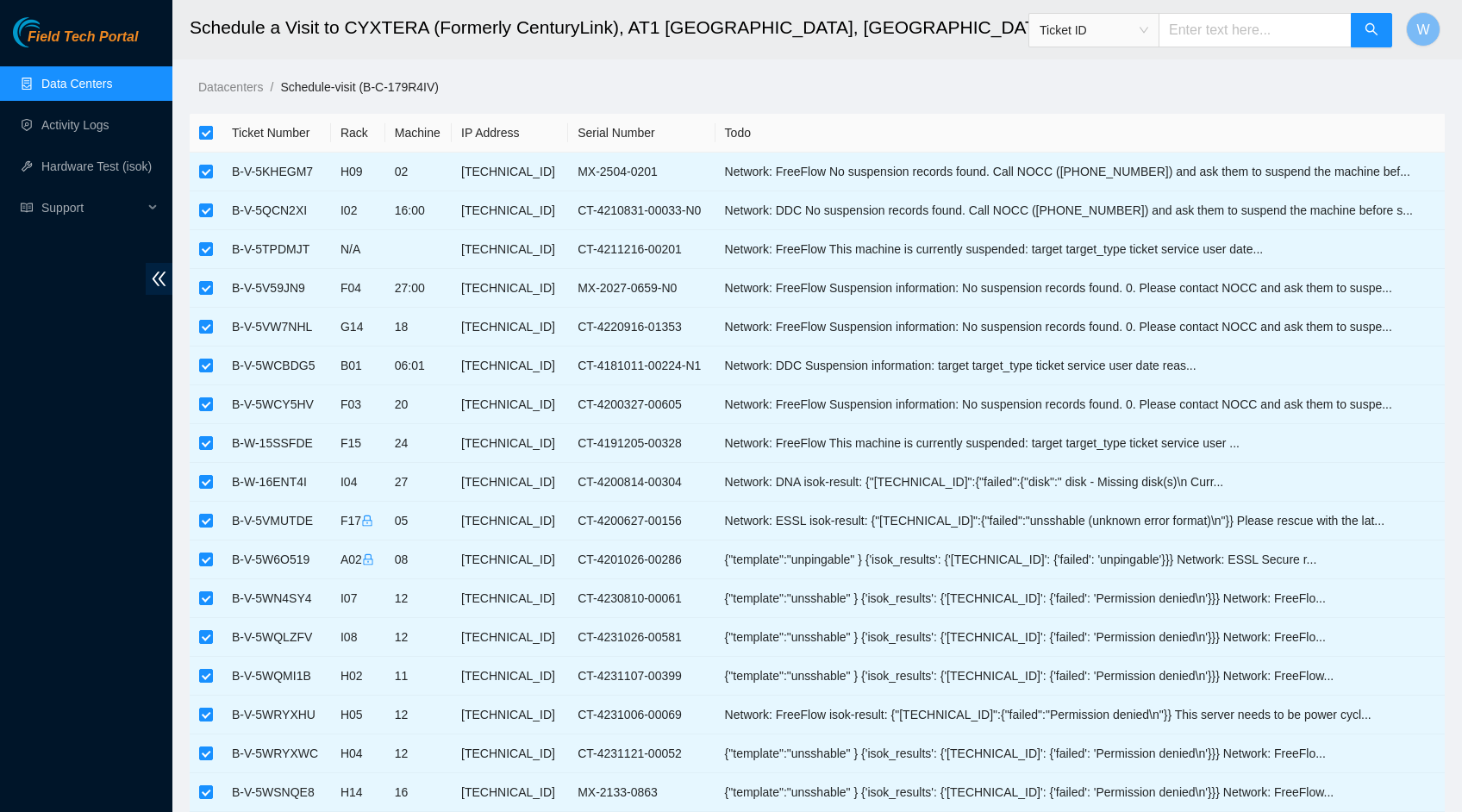
checkbox input "false"
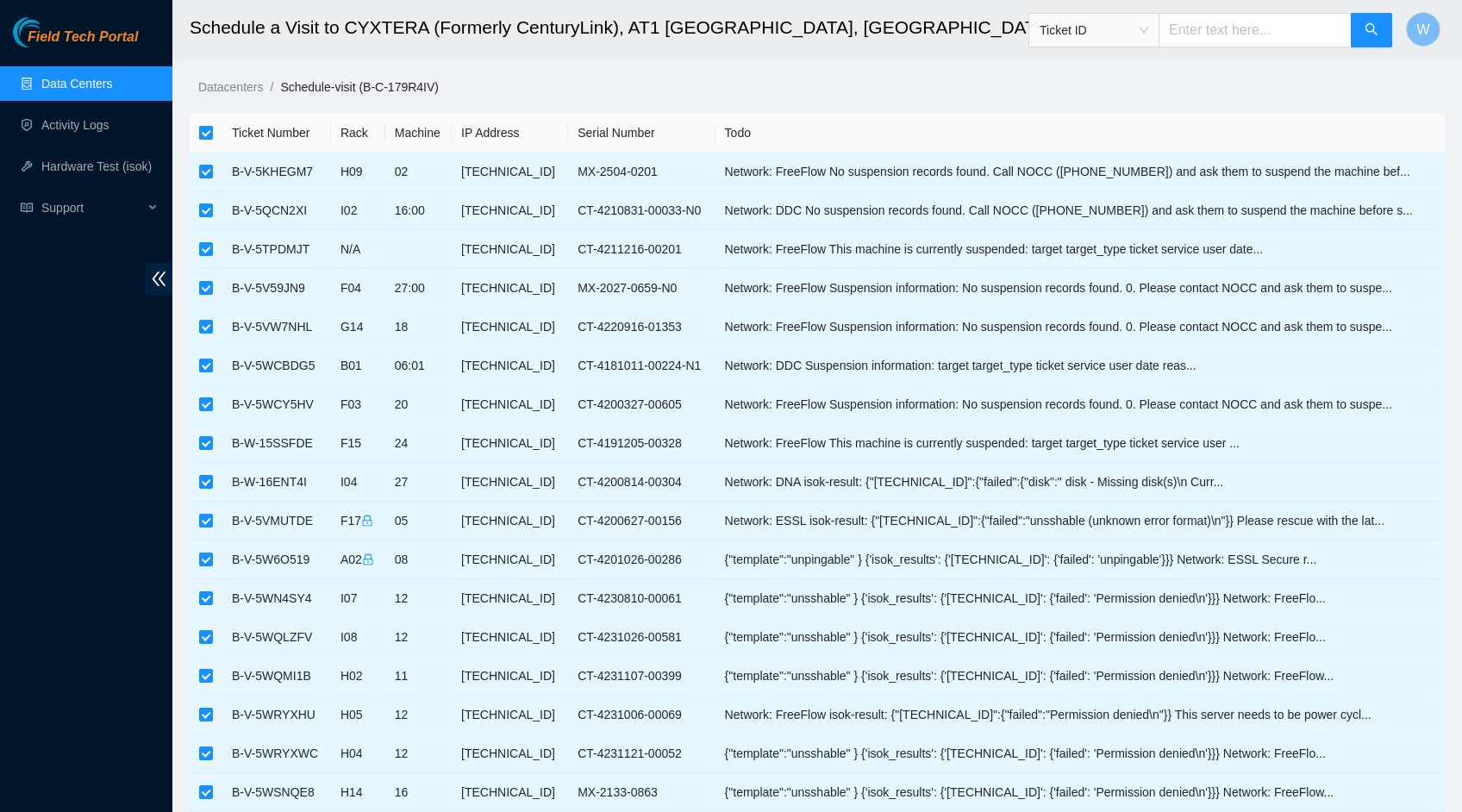
checkbox input "false"
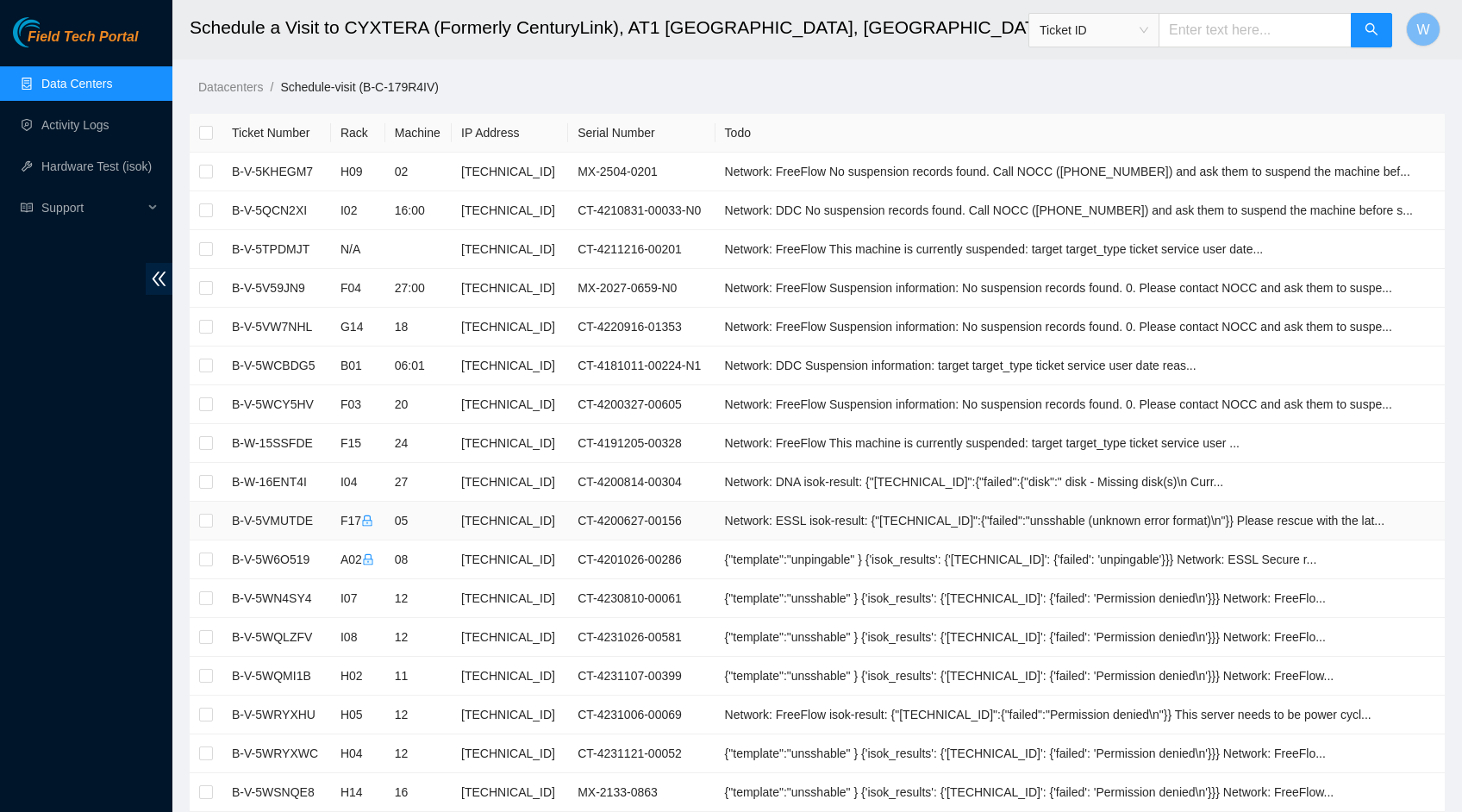
click at [213, 520] on td at bounding box center [205, 521] width 32 height 39
click at [210, 520] on input "checkbox" at bounding box center [205, 520] width 14 height 14
checkbox input "true"
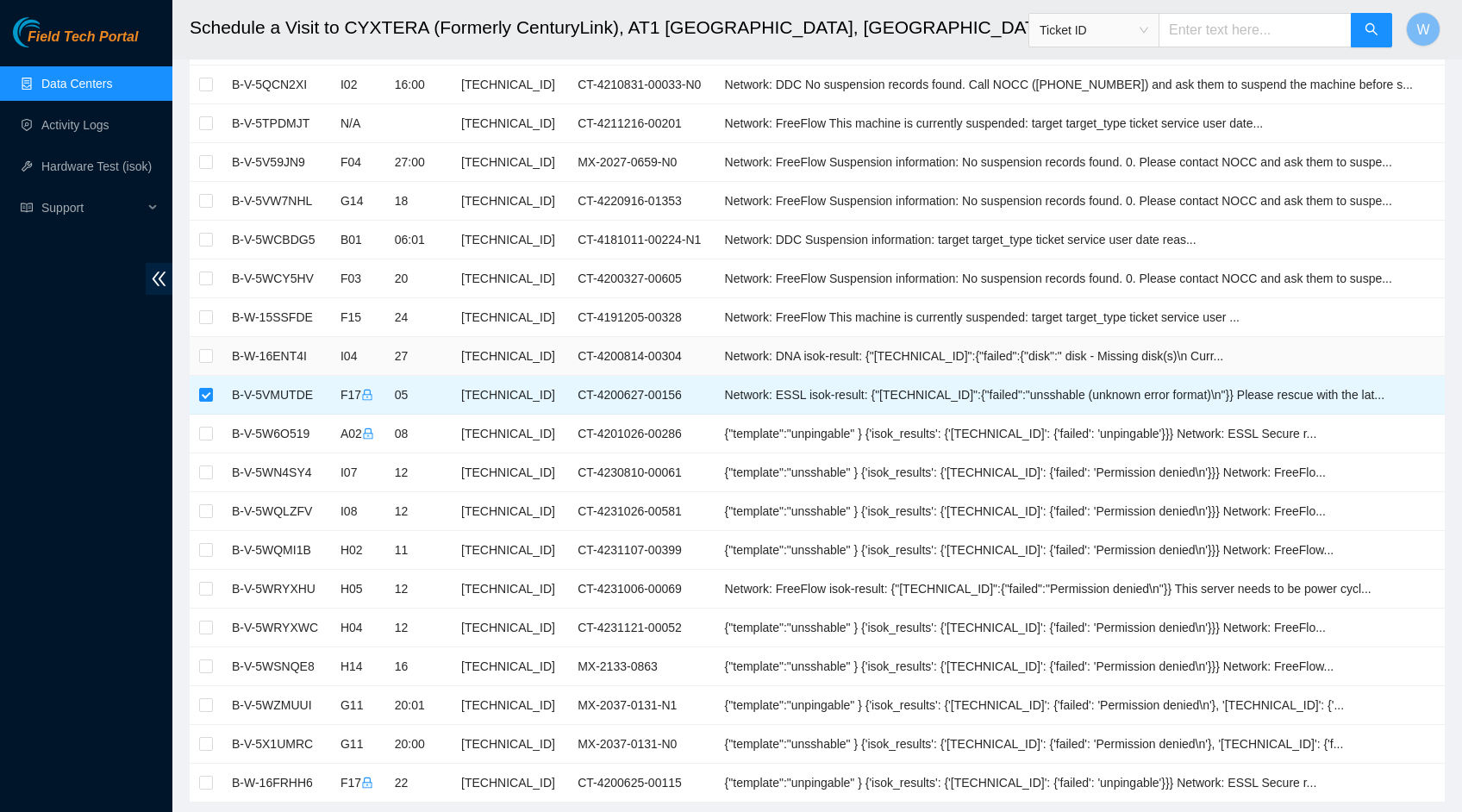
scroll to position [662, 0]
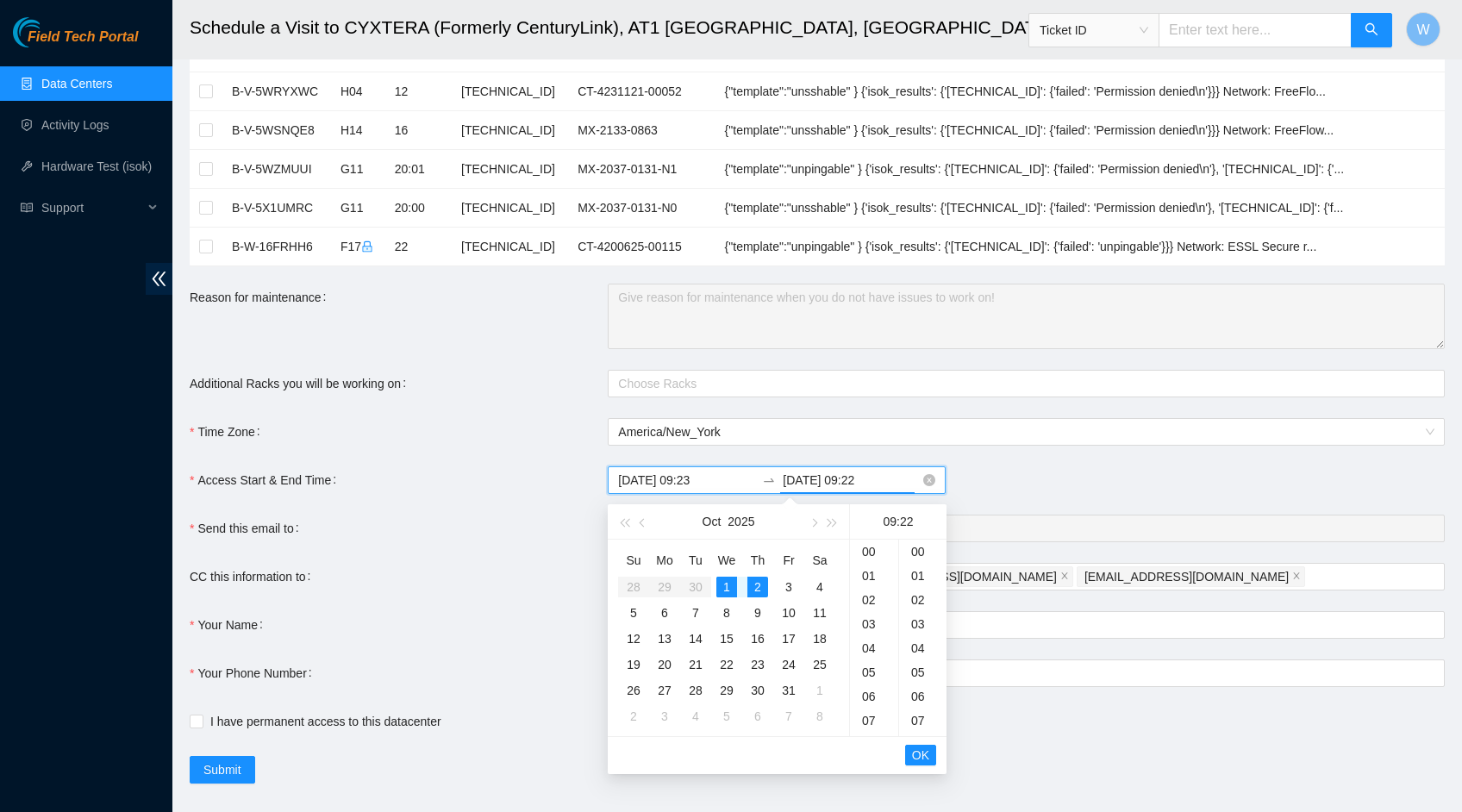
click at [852, 483] on input "2025-10-02 09:22" at bounding box center [851, 480] width 137 height 19
click at [878, 480] on input "2025-10-02 09:22" at bounding box center [851, 480] width 137 height 19
click at [716, 478] on input "[DATE] 09:23" at bounding box center [687, 480] width 137 height 19
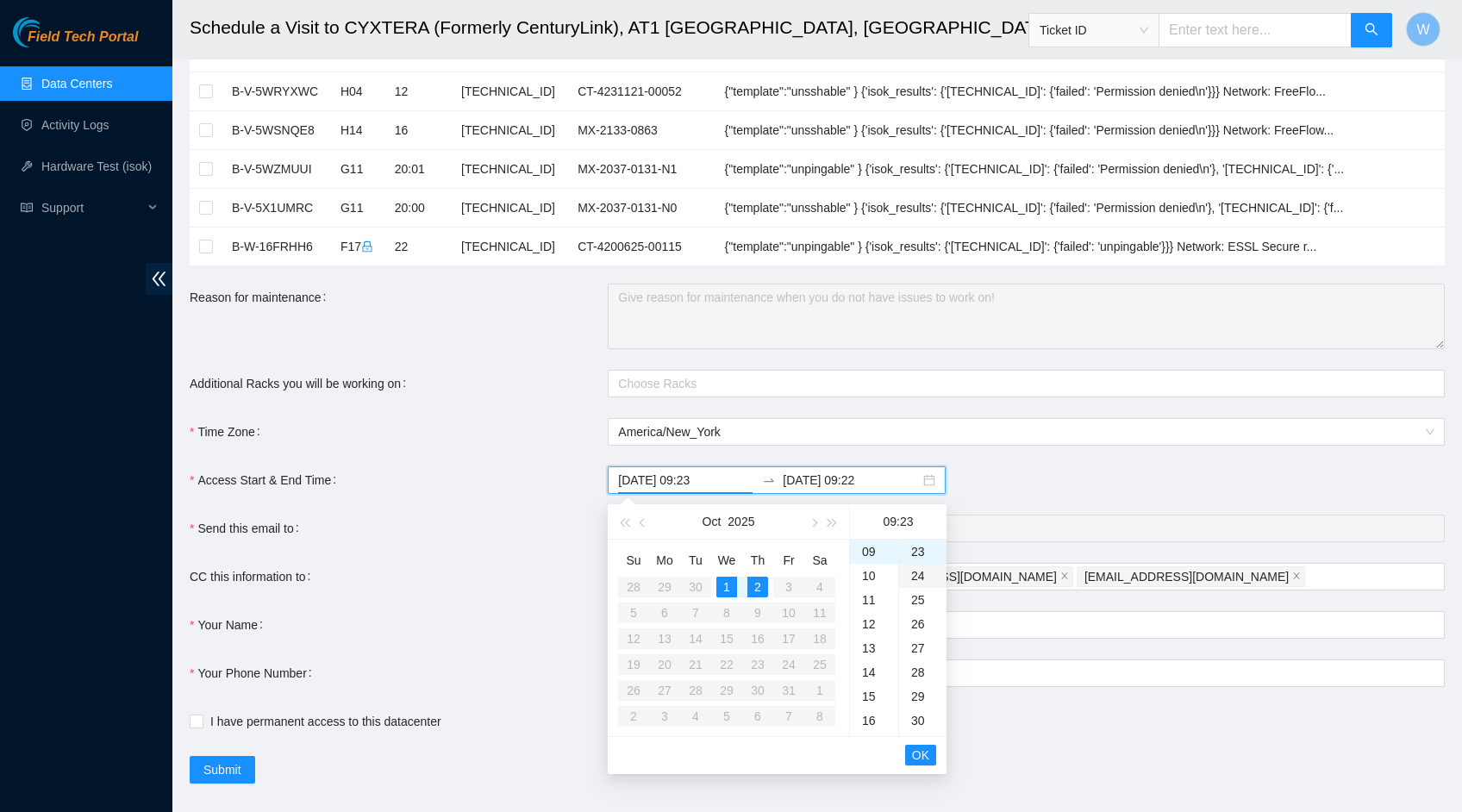
click at [930, 573] on div "24" at bounding box center [923, 575] width 48 height 24
type input "2025-10-01 09:24"
click at [842, 477] on input "2025-10-02 09:22" at bounding box center [851, 480] width 137 height 19
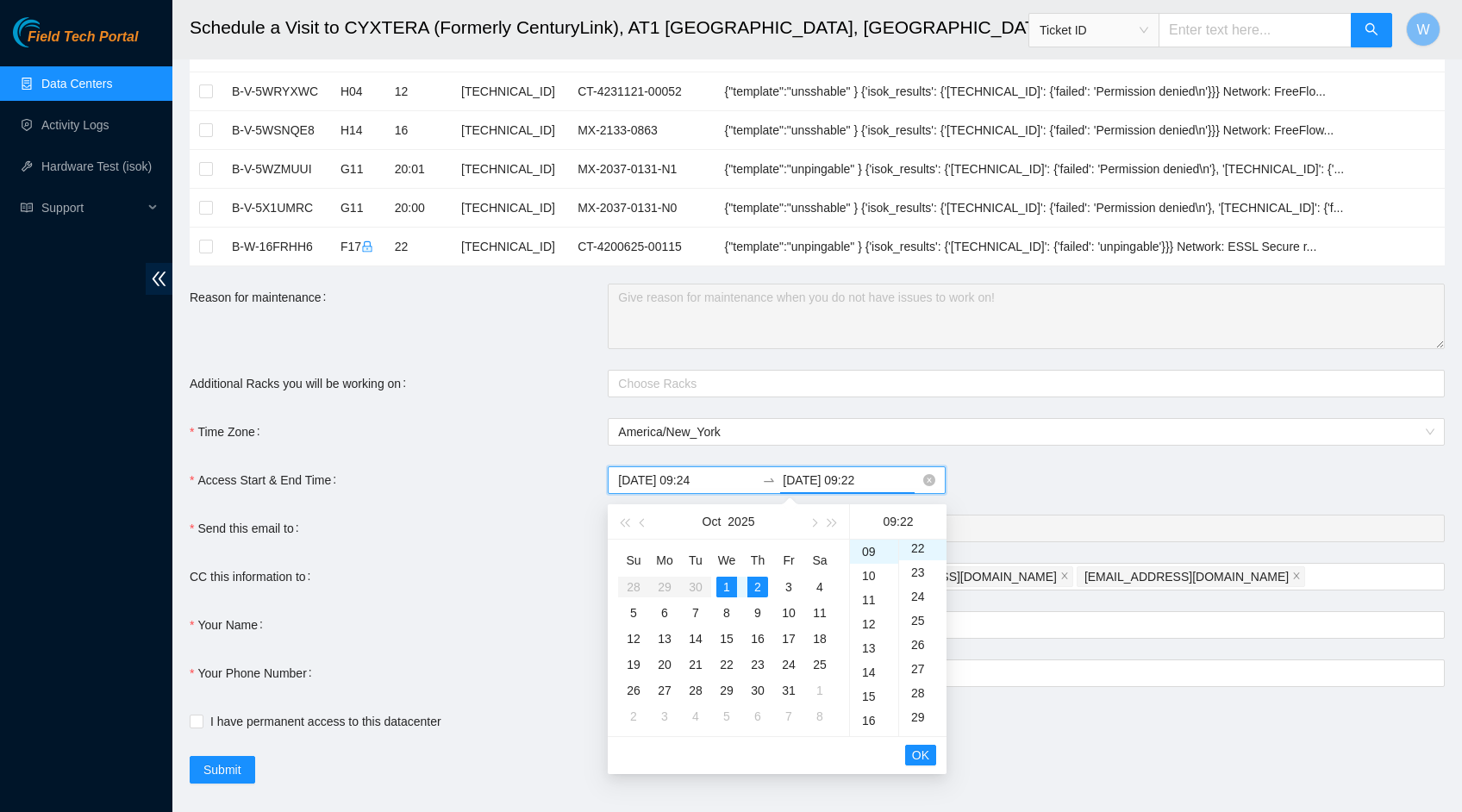
scroll to position [531, 0]
click at [821, 480] on input "2025-10-02 09:22" at bounding box center [851, 480] width 137 height 19
click at [728, 589] on div "1" at bounding box center [727, 587] width 21 height 21
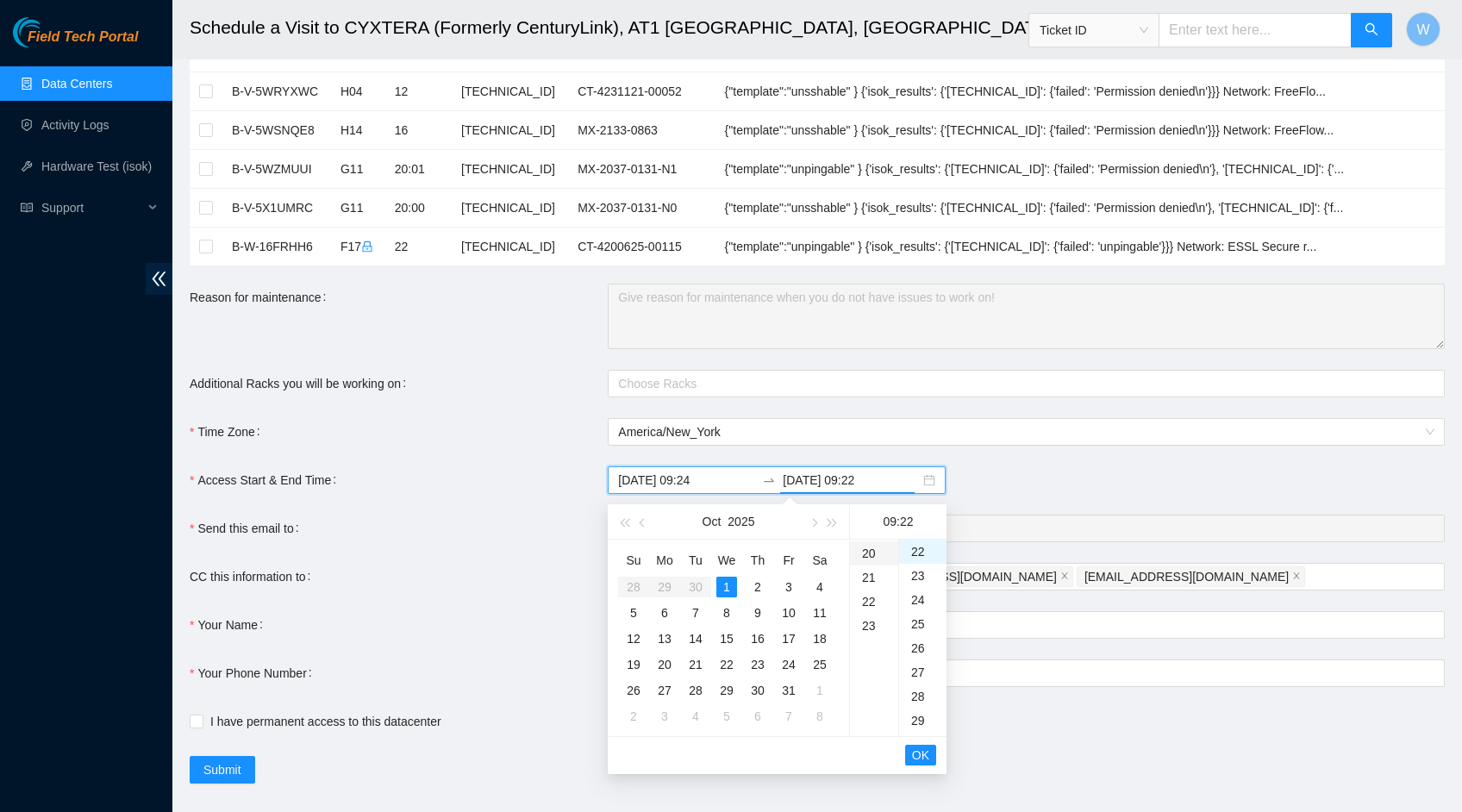
click at [870, 557] on div "20" at bounding box center [874, 552] width 49 height 24
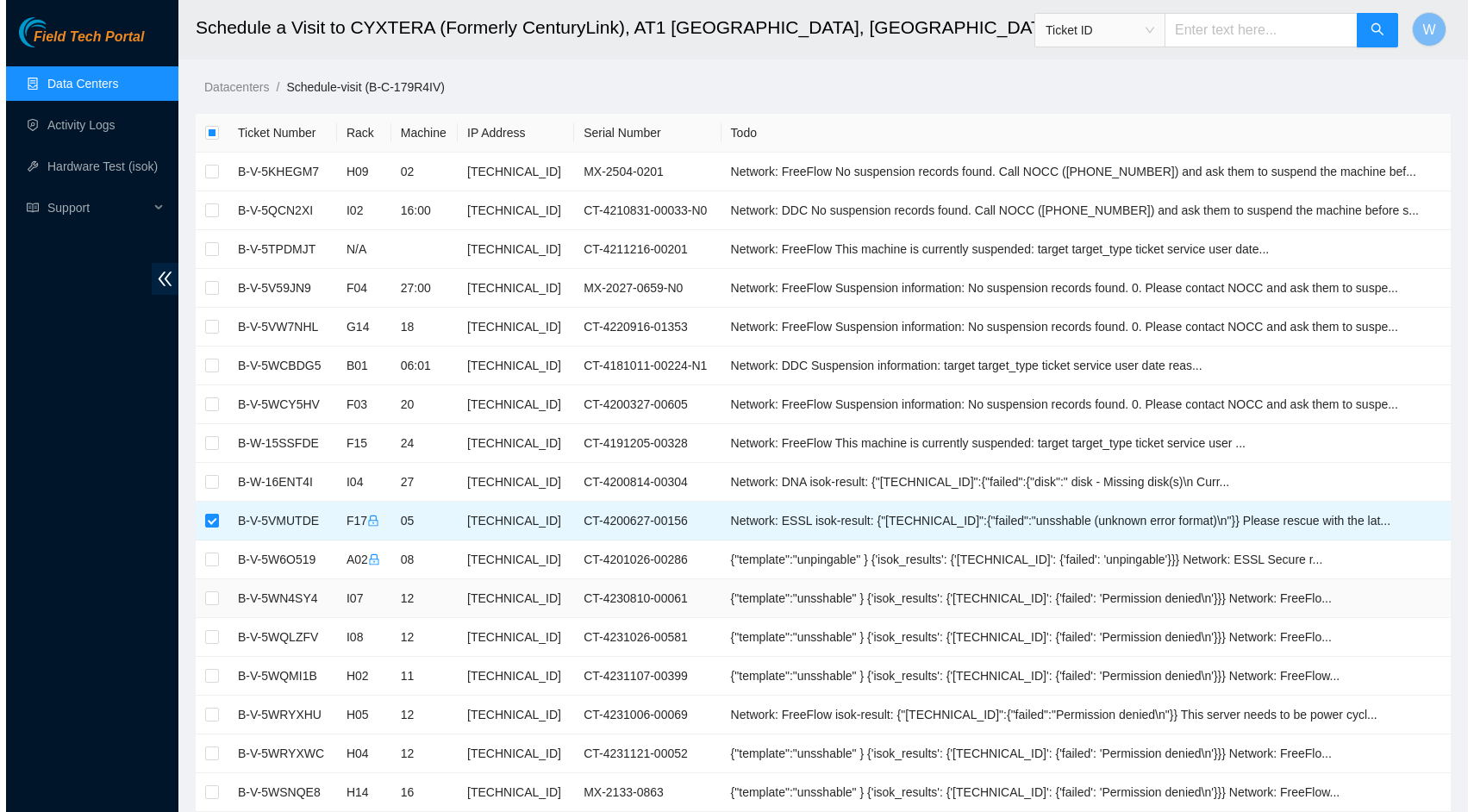
scroll to position [690, 0]
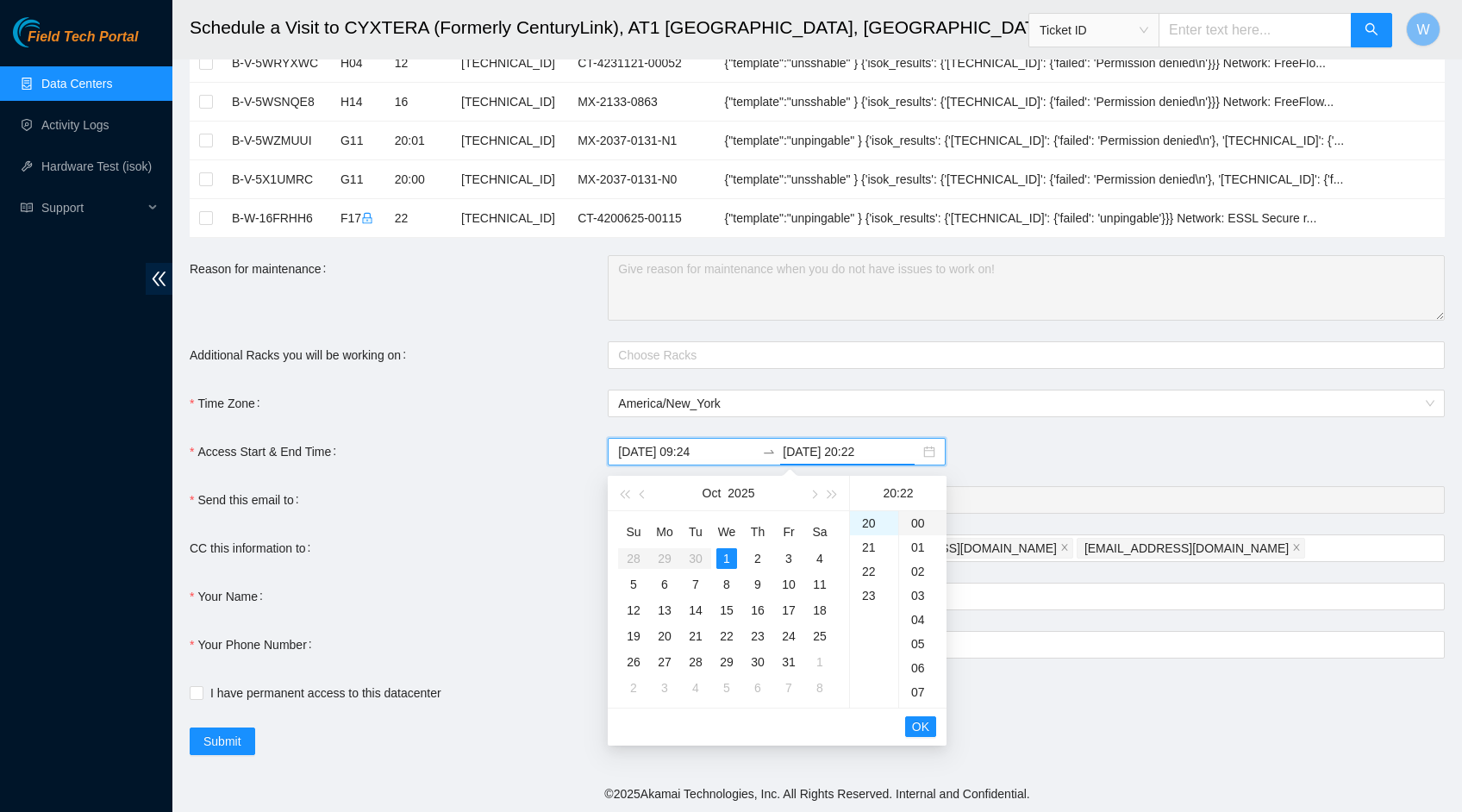
click at [924, 523] on div "00" at bounding box center [923, 522] width 48 height 24
type input "[DATE] 20:00"
click at [926, 728] on span "OK" at bounding box center [921, 726] width 17 height 19
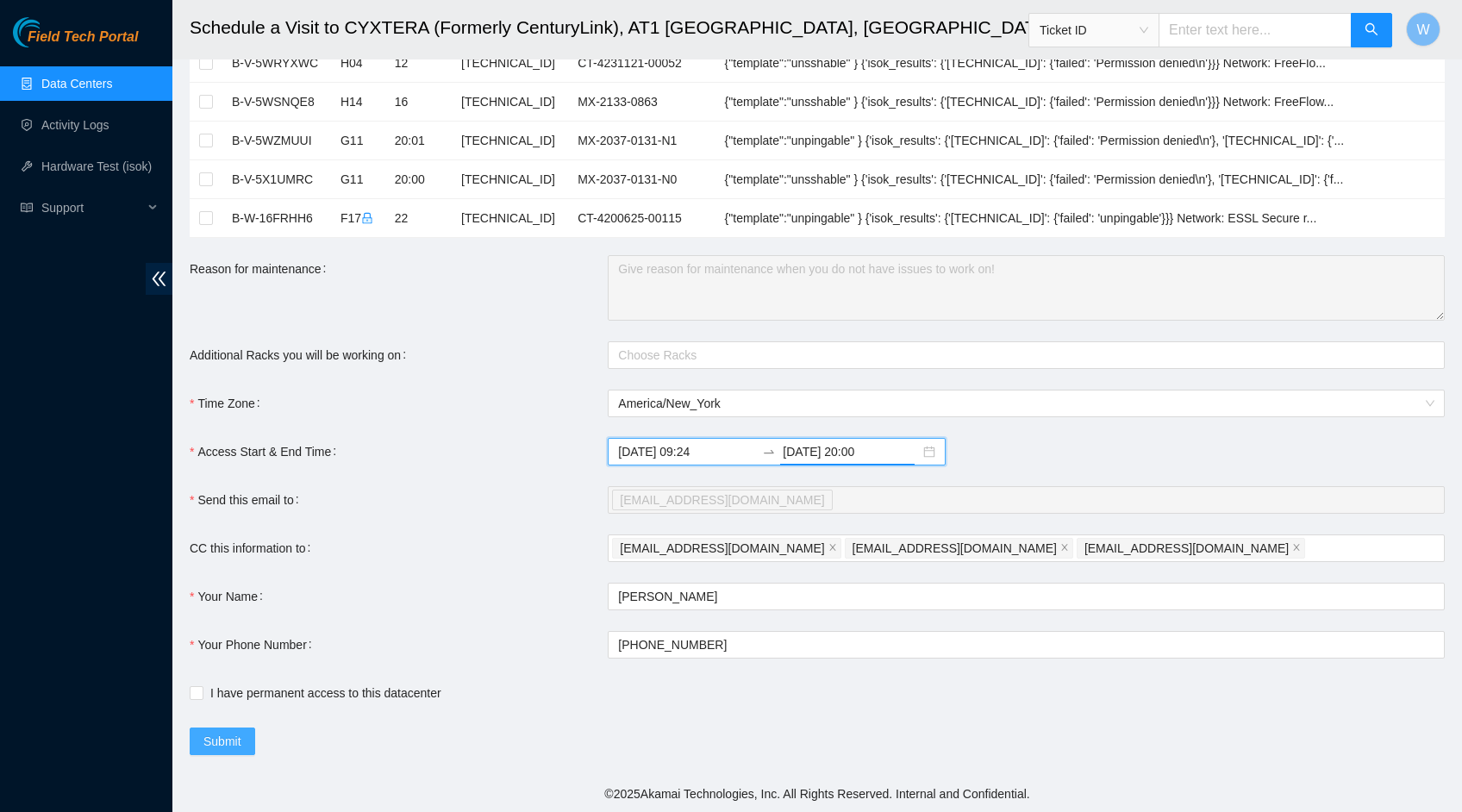
click at [225, 741] on span "Submit" at bounding box center [223, 742] width 38 height 19
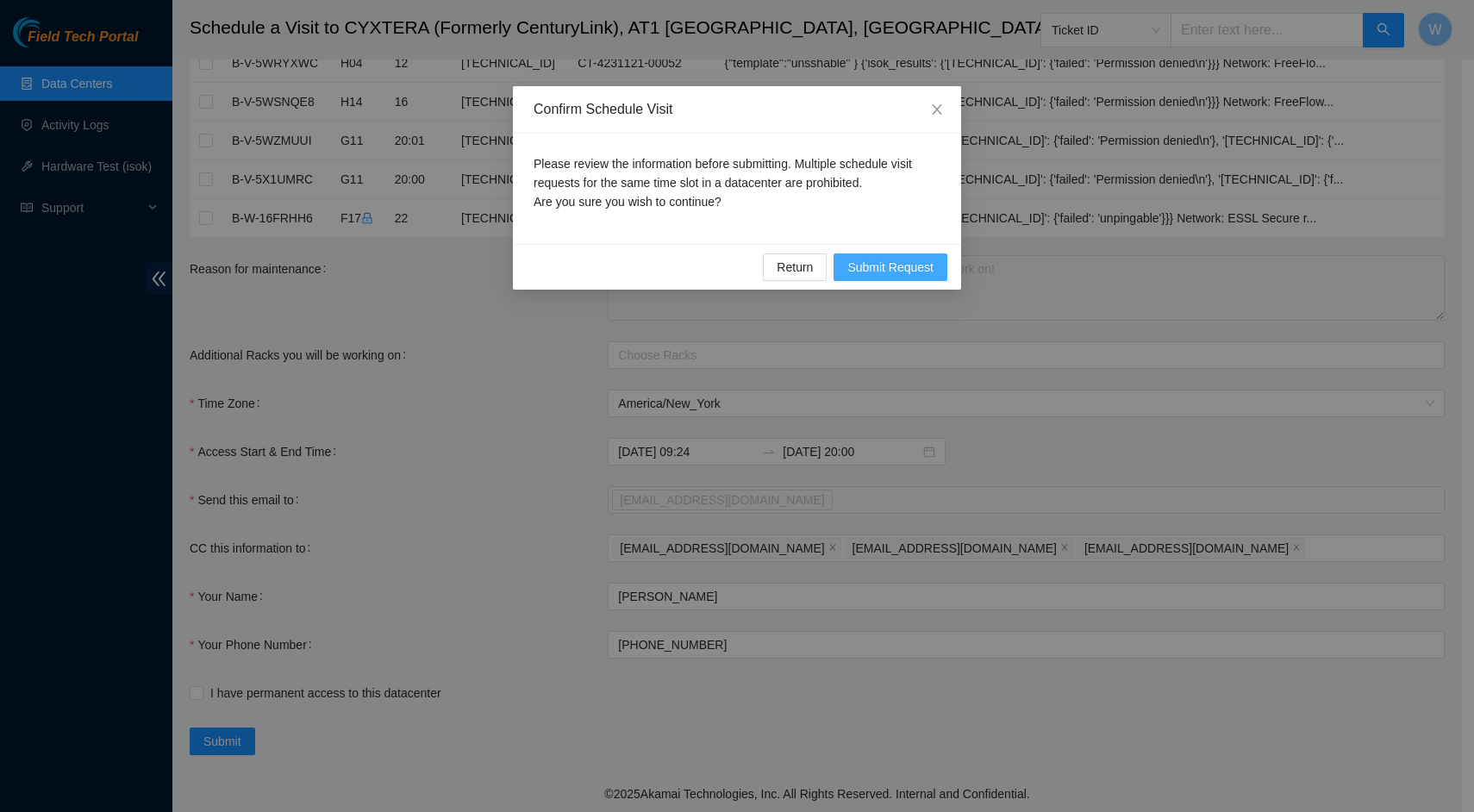
click at [907, 266] on span "Submit Request" at bounding box center [890, 267] width 87 height 19
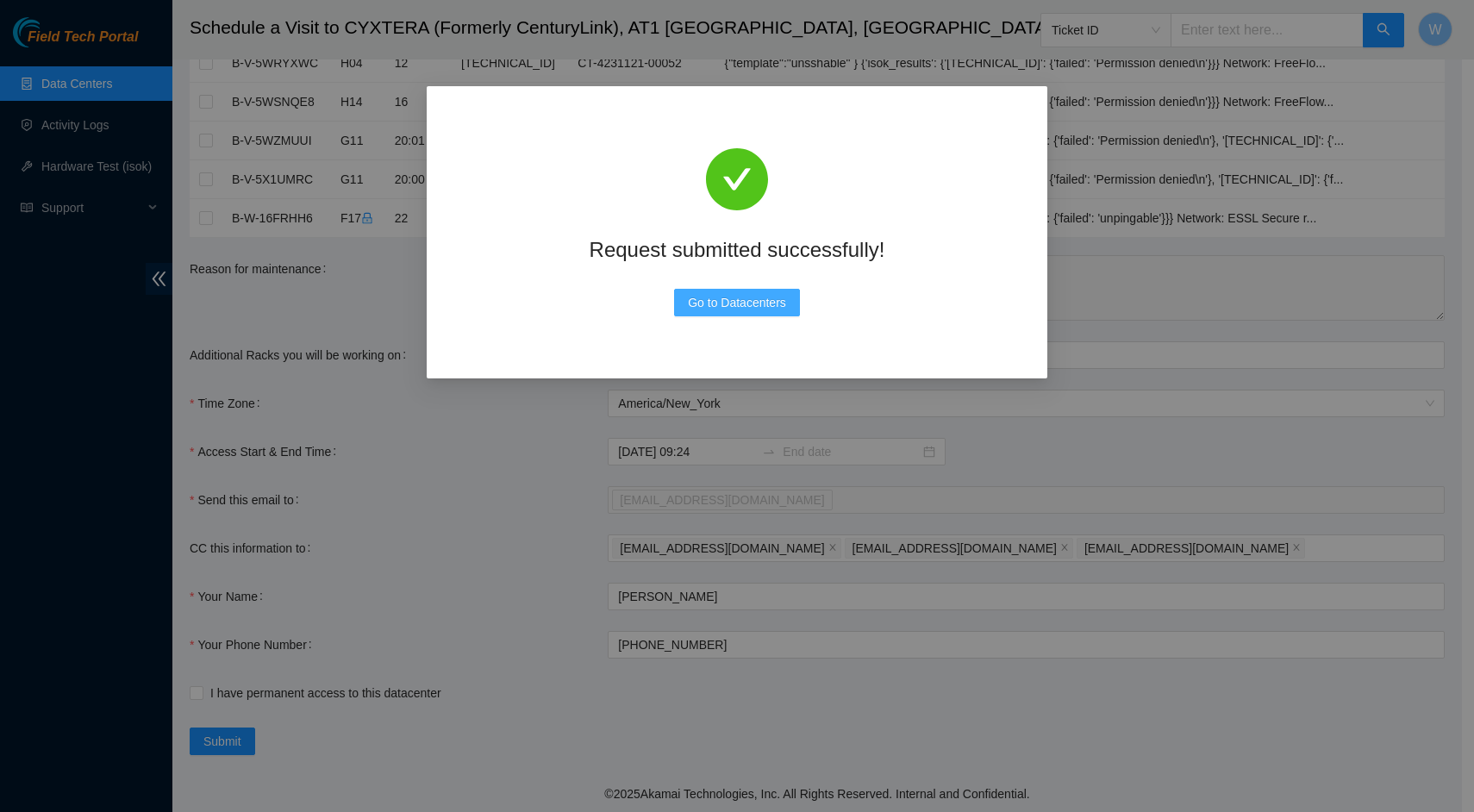
click at [755, 310] on span "Go to Datacenters" at bounding box center [736, 302] width 98 height 19
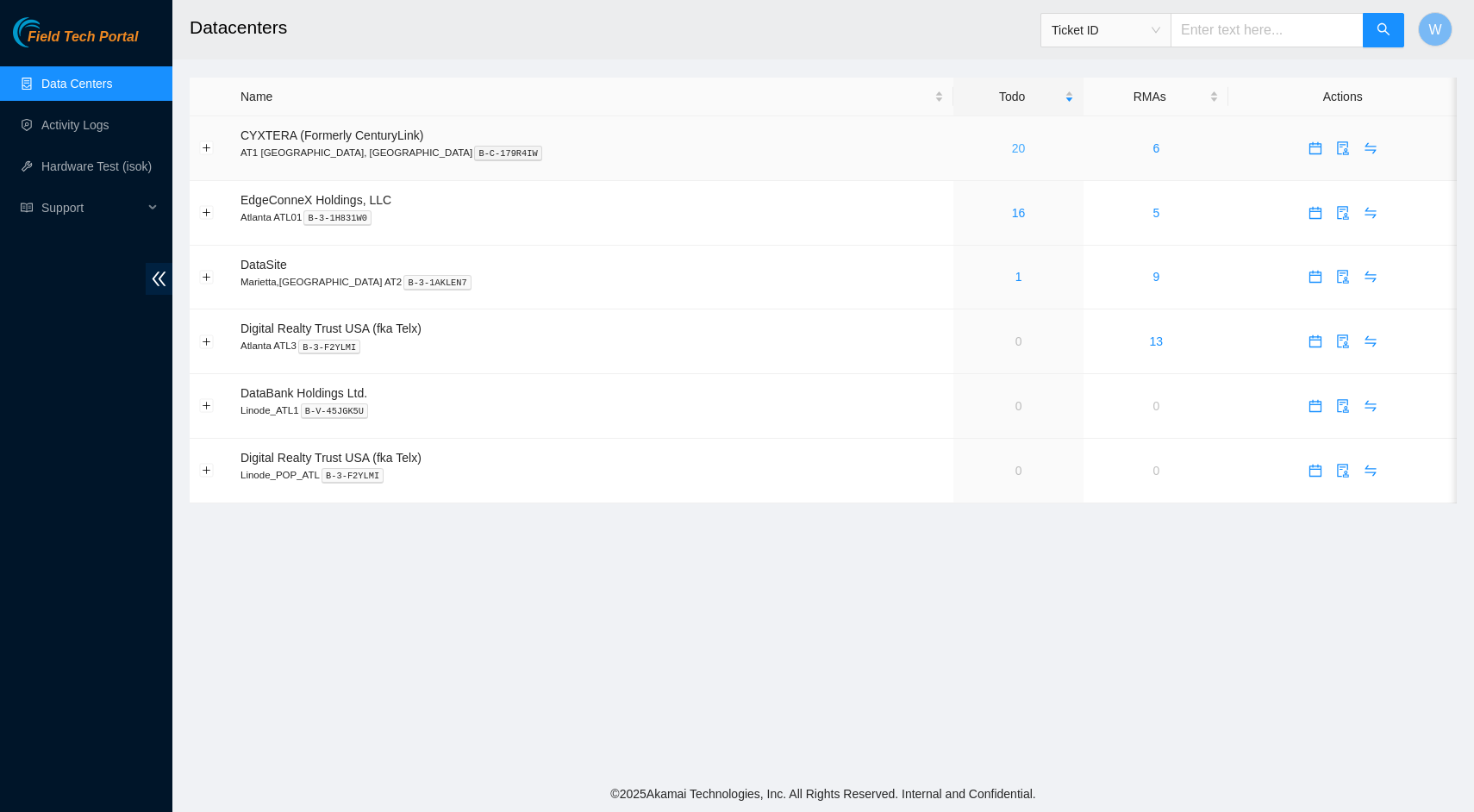
click at [1012, 150] on link "20" at bounding box center [1018, 148] width 14 height 14
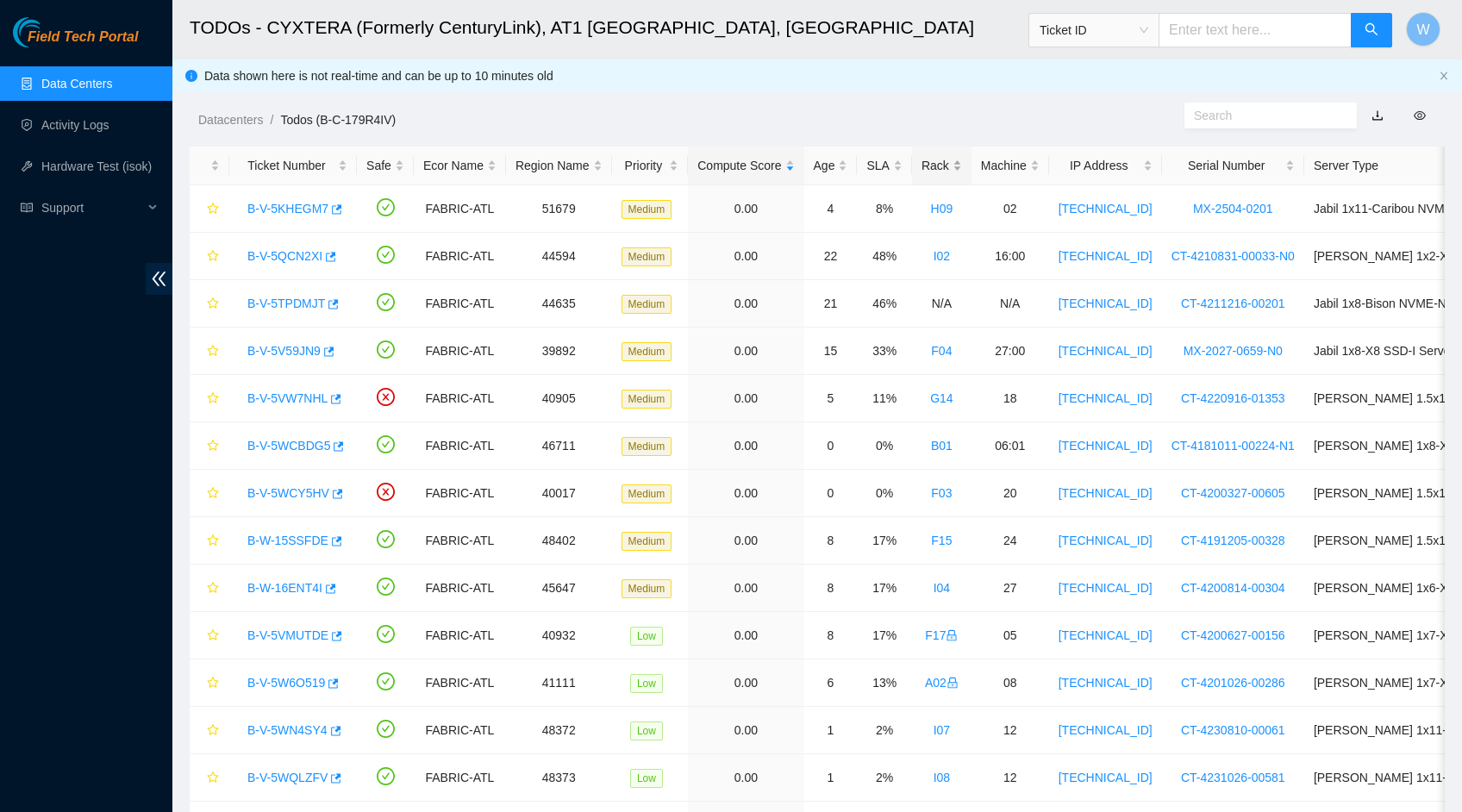
click at [958, 170] on div "Rack" at bounding box center [942, 165] width 41 height 19
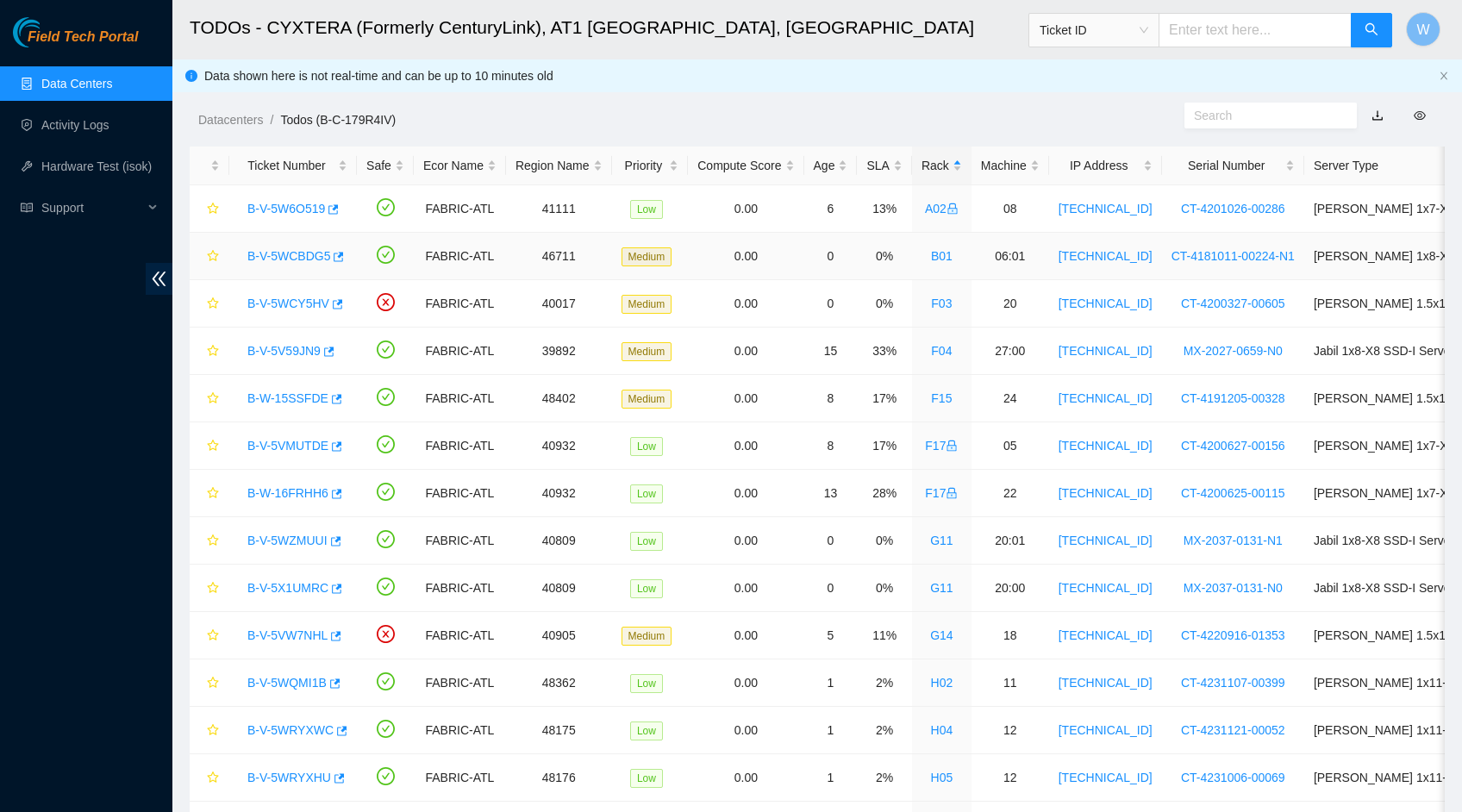
click at [289, 251] on link "B-V-5WCBDG5" at bounding box center [288, 256] width 83 height 14
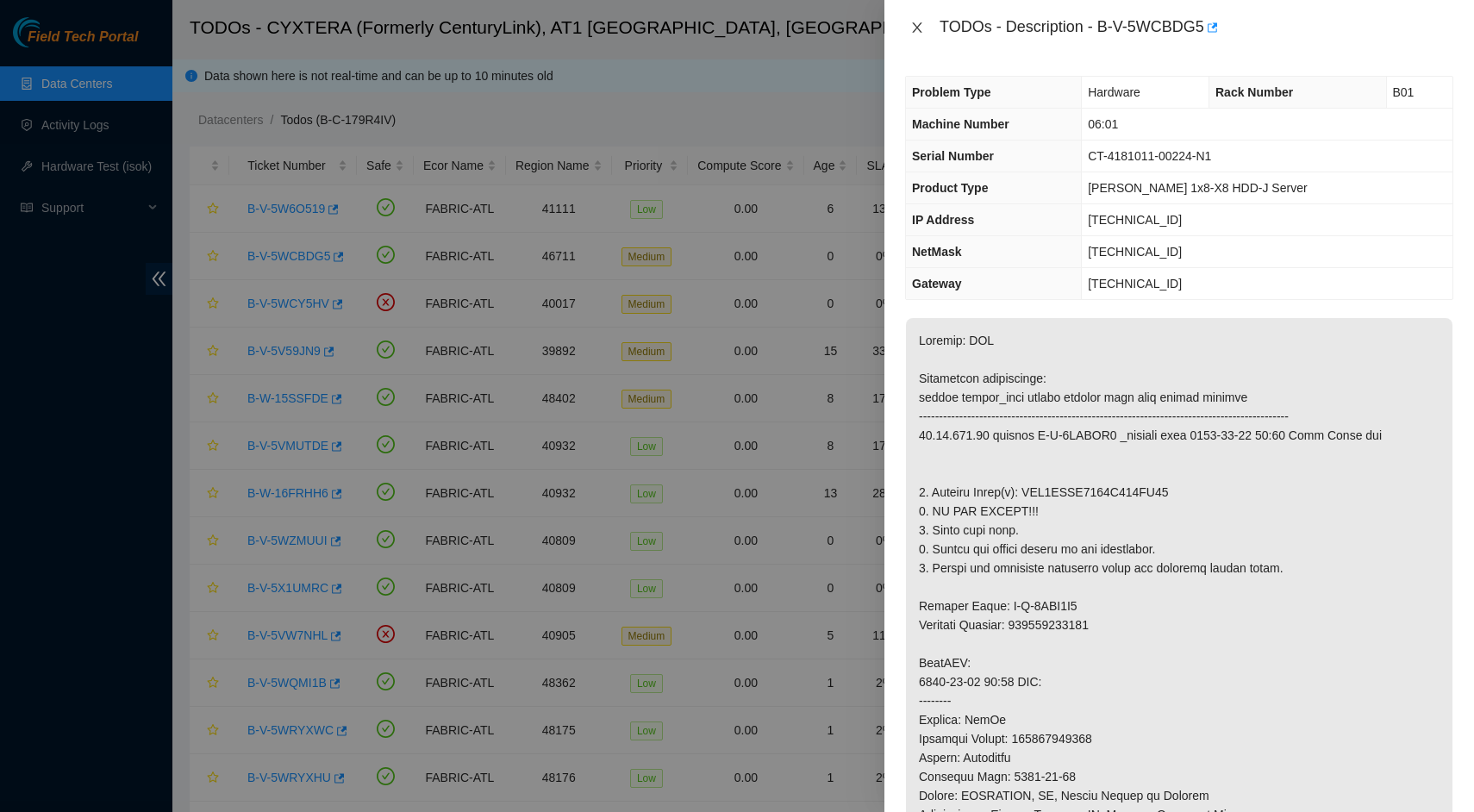
click at [921, 31] on icon "close" at bounding box center [917, 28] width 10 height 10
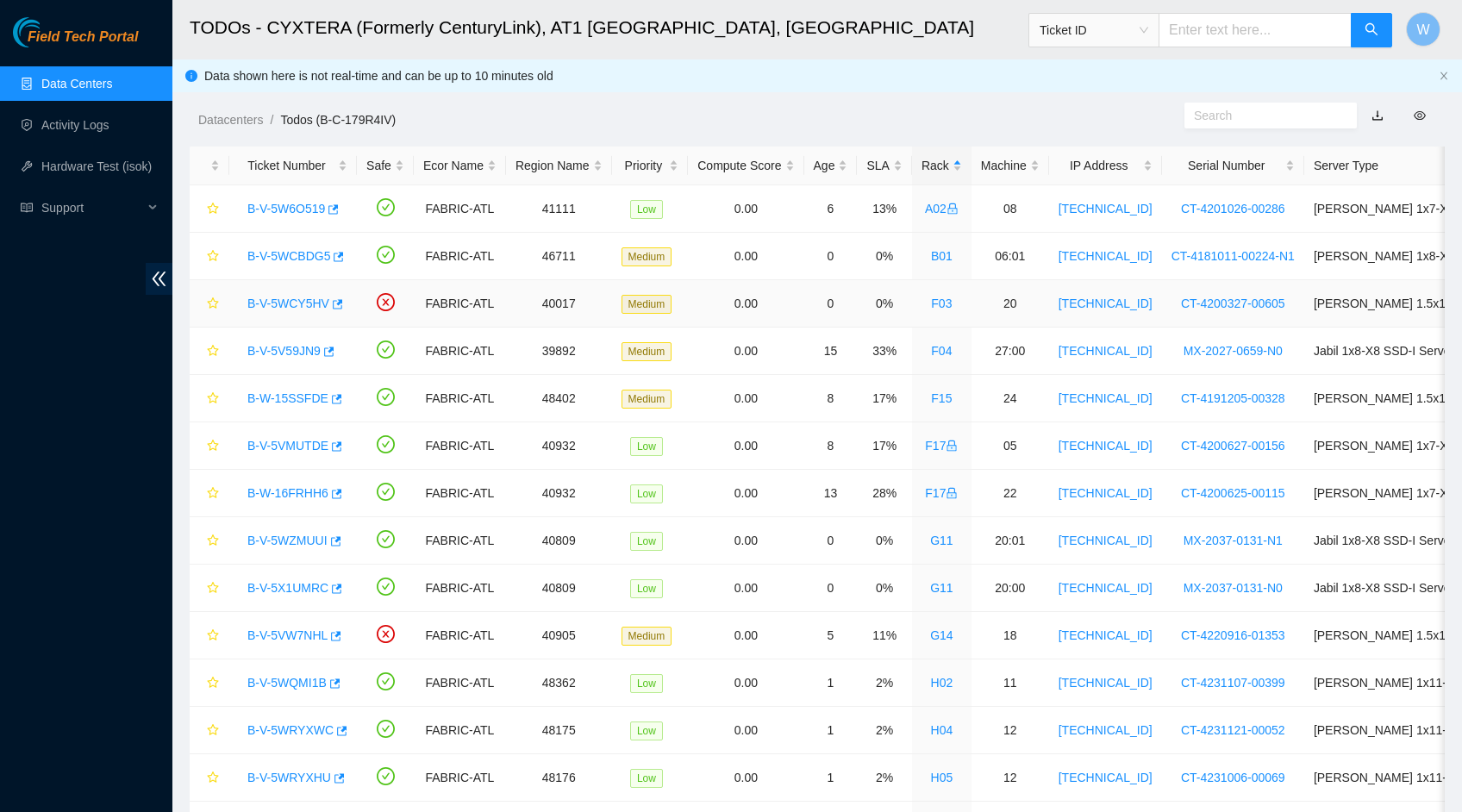
click at [292, 300] on link "B-V-5WCY5HV" at bounding box center [288, 303] width 82 height 14
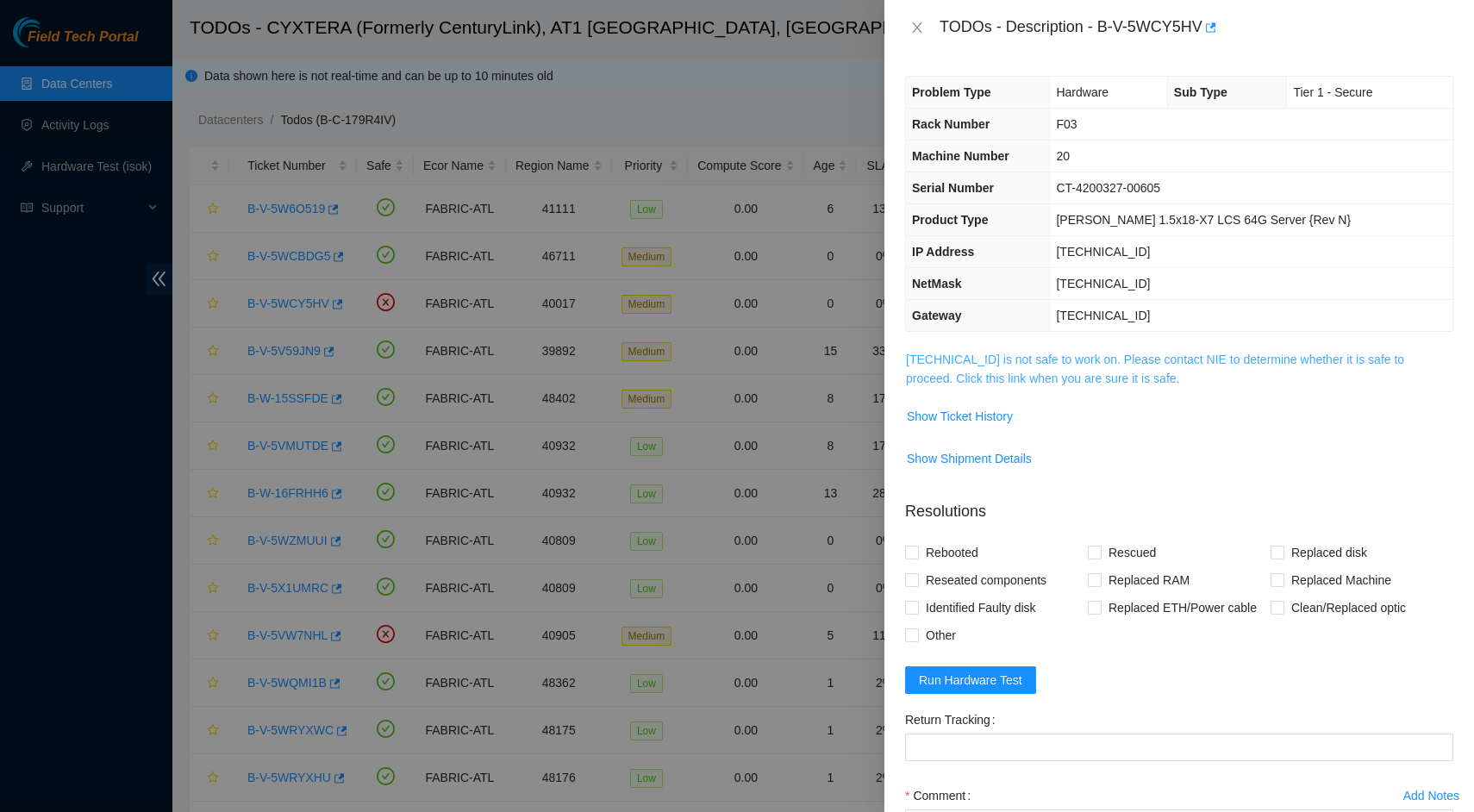
click at [1149, 363] on link "23.222.13.23 is not safe to work on. Please contact NIE to determine whether it…" at bounding box center [1155, 369] width 498 height 32
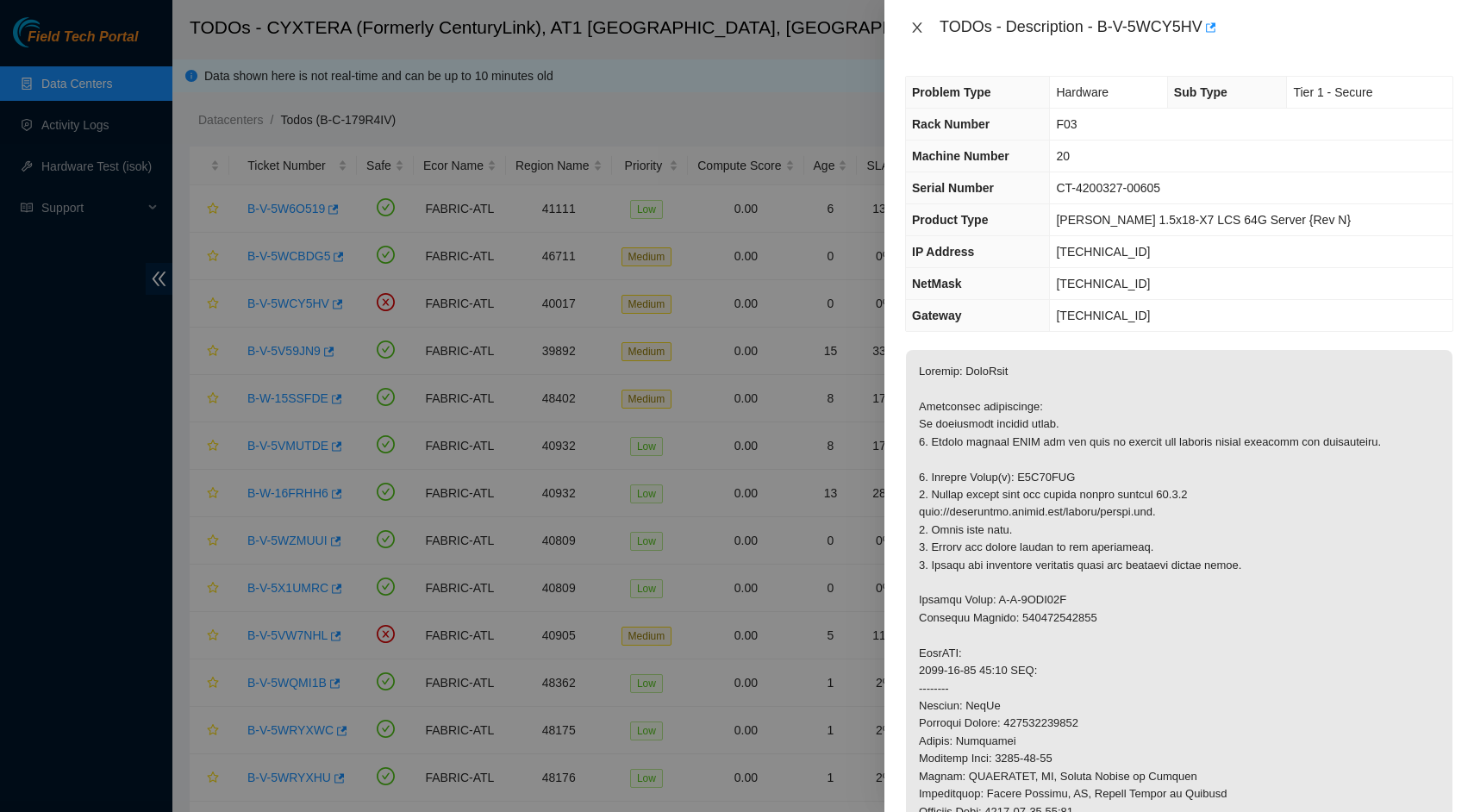
click at [915, 31] on icon "close" at bounding box center [917, 28] width 10 height 10
